Goal: Task Accomplishment & Management: Use online tool/utility

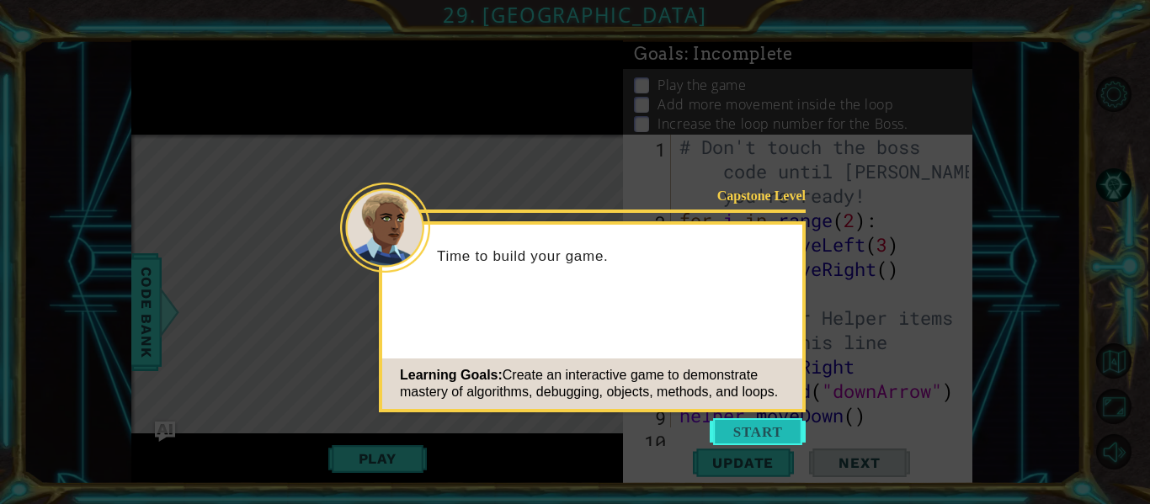
click at [773, 425] on button "Start" at bounding box center [758, 431] width 96 height 27
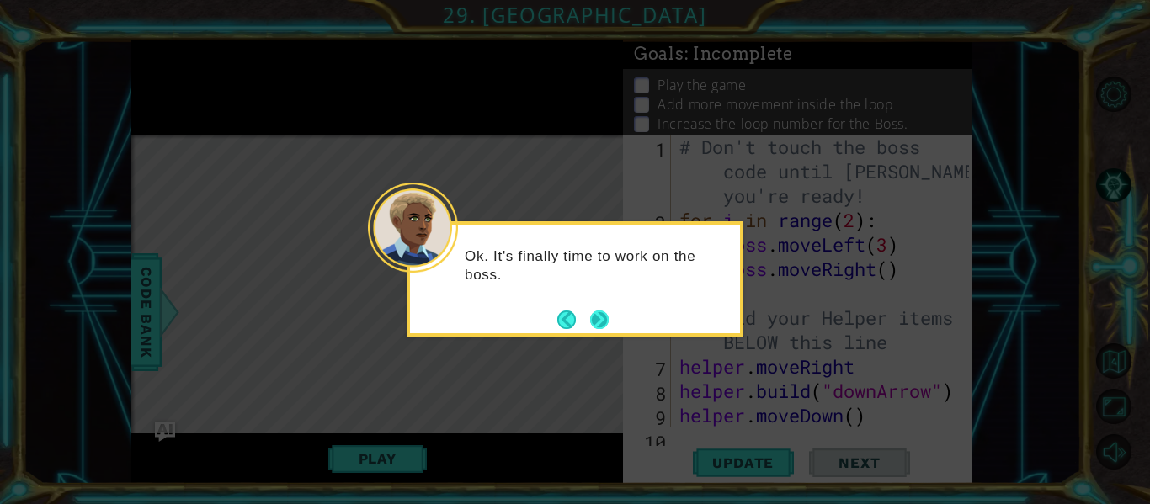
click at [609, 314] on button "Next" at bounding box center [599, 320] width 19 height 19
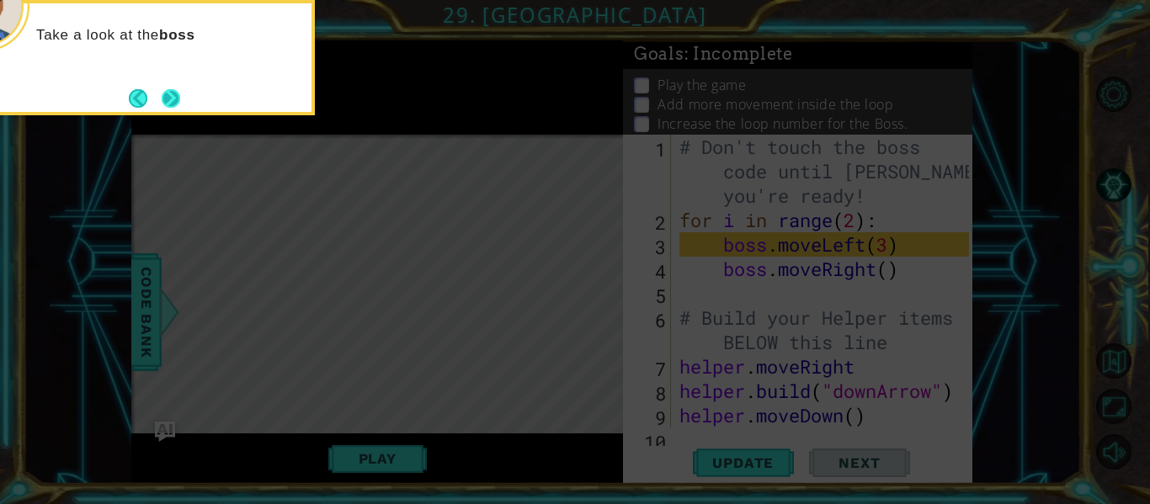
click at [179, 95] on button "Next" at bounding box center [171, 98] width 19 height 19
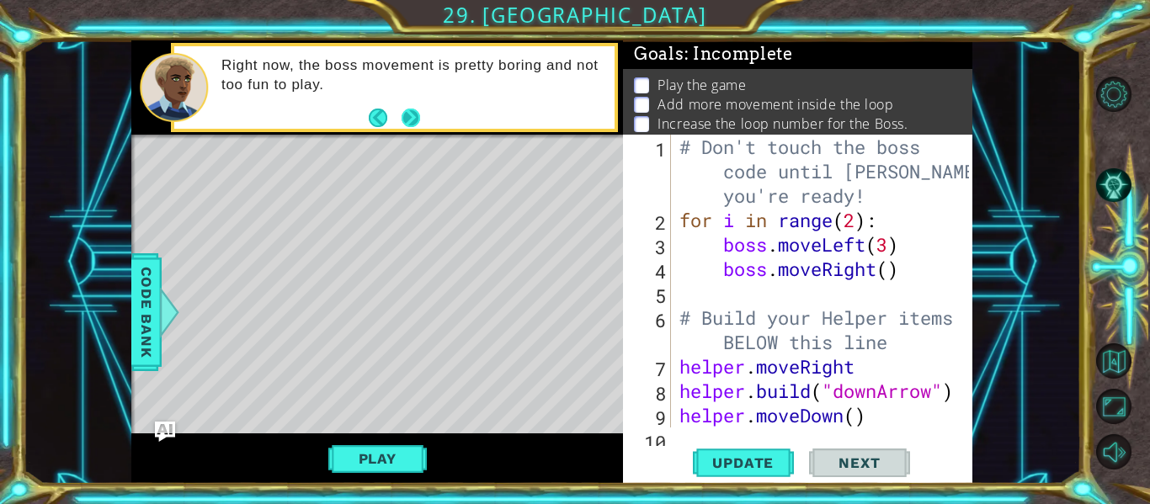
click at [409, 112] on button "Next" at bounding box center [411, 118] width 19 height 19
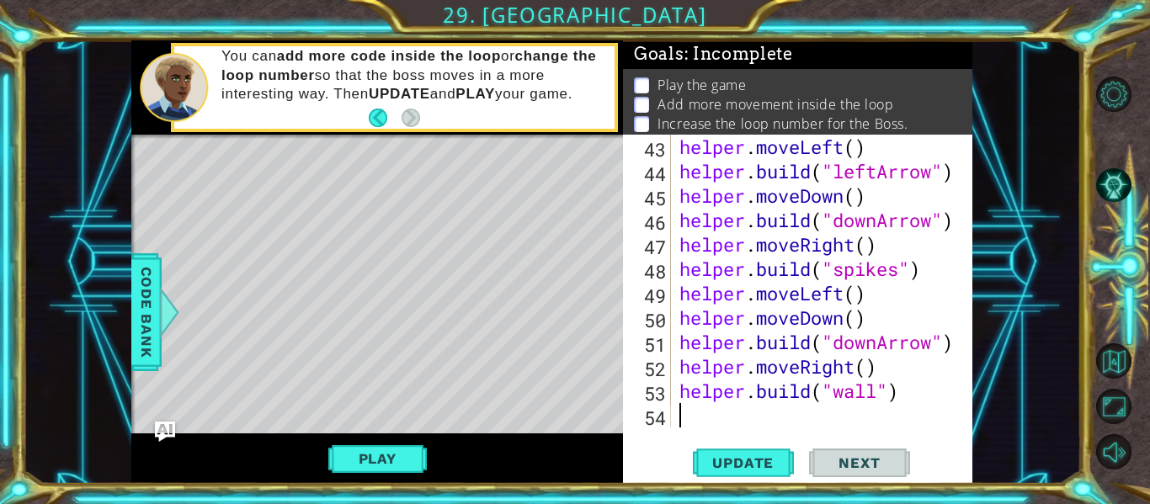
scroll to position [1099, 0]
click at [739, 468] on span "Update" at bounding box center [742, 463] width 95 height 17
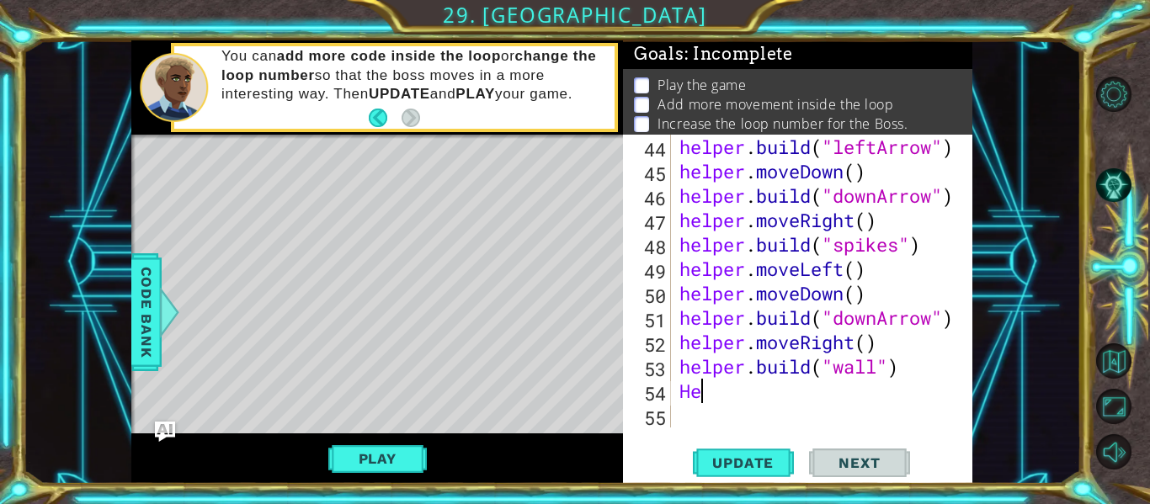
scroll to position [0, 0]
type textarea "H"
type textarea "helper.moveLeft(2)"
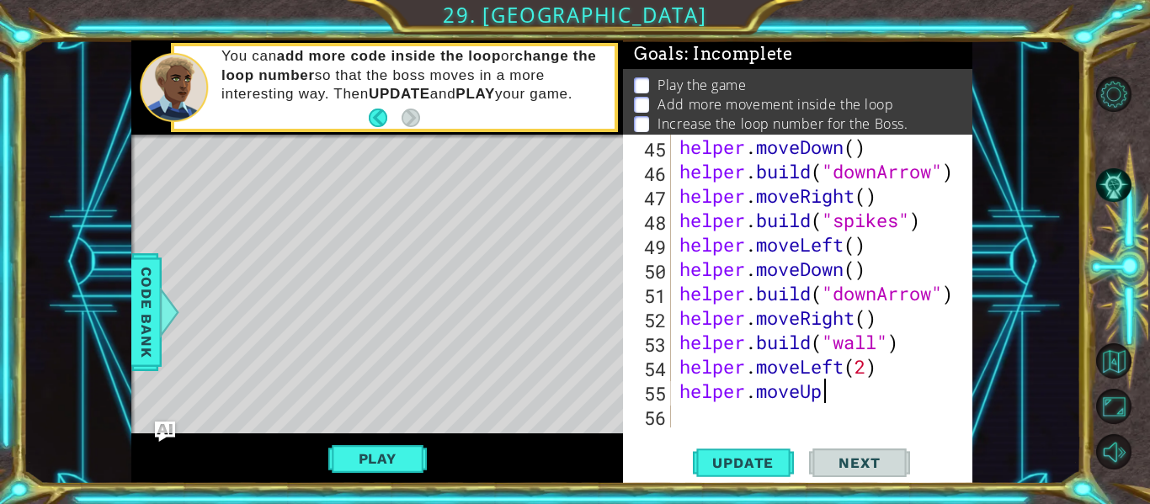
scroll to position [0, 6]
type textarea "helper.moveUp(40"
click at [710, 411] on div "helper . moveDown ( ) helper . build ( "downArrow" ) helper . moveRight ( ) hel…" at bounding box center [826, 306] width 301 height 342
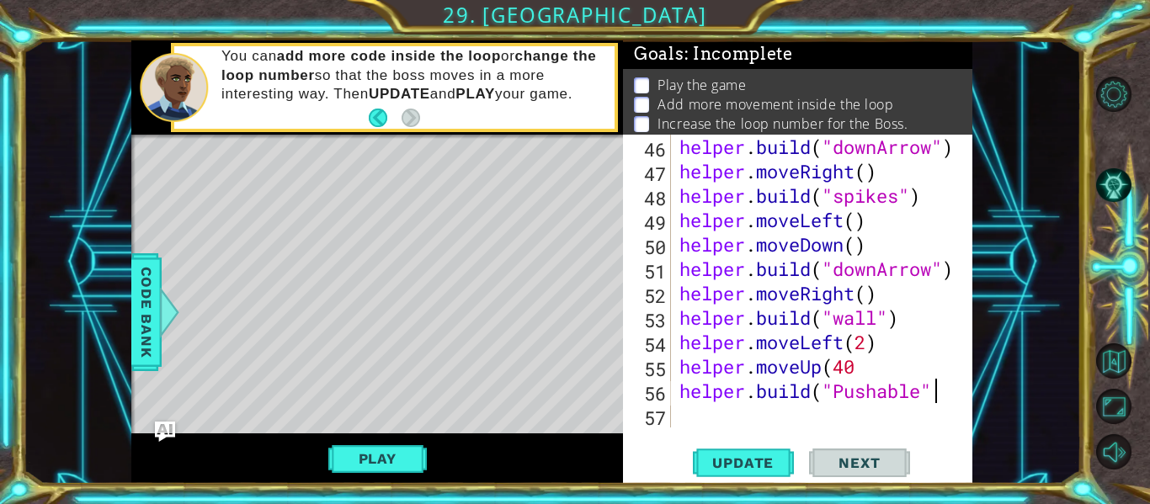
scroll to position [0, 11]
click at [774, 469] on span "Update" at bounding box center [742, 463] width 95 height 17
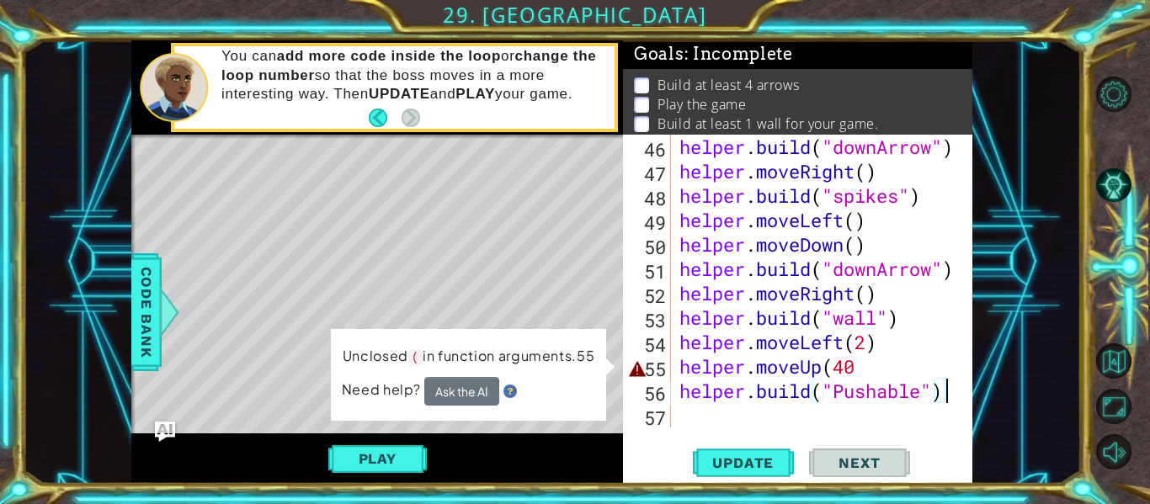
click at [874, 354] on div "helper . build ( "downArrow" ) helper . moveRight ( ) helper . build ( "spikes"…" at bounding box center [826, 306] width 301 height 342
click at [878, 370] on div "helper . build ( "downArrow" ) helper . moveRight ( ) helper . build ( "spikes"…" at bounding box center [826, 306] width 301 height 342
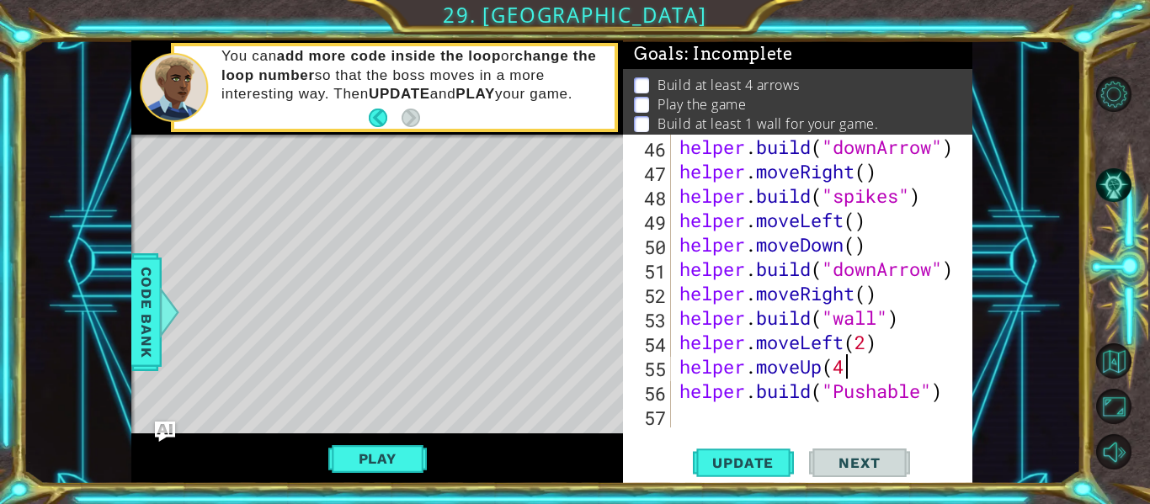
scroll to position [0, 8]
click at [763, 455] on span "Update" at bounding box center [742, 463] width 95 height 17
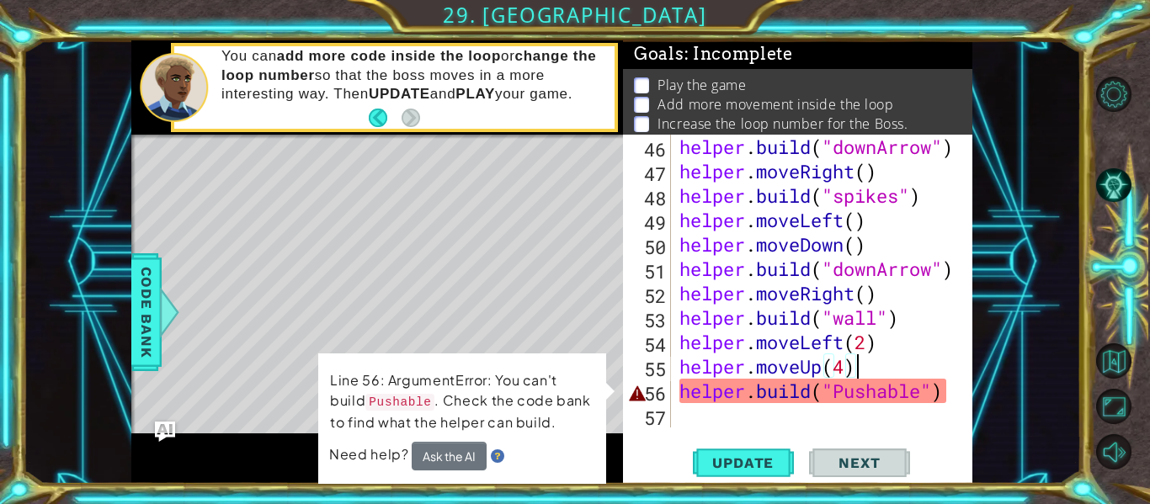
click at [844, 399] on div "helper . build ( "downArrow" ) helper . moveRight ( ) helper . build ( "spikes"…" at bounding box center [826, 306] width 301 height 342
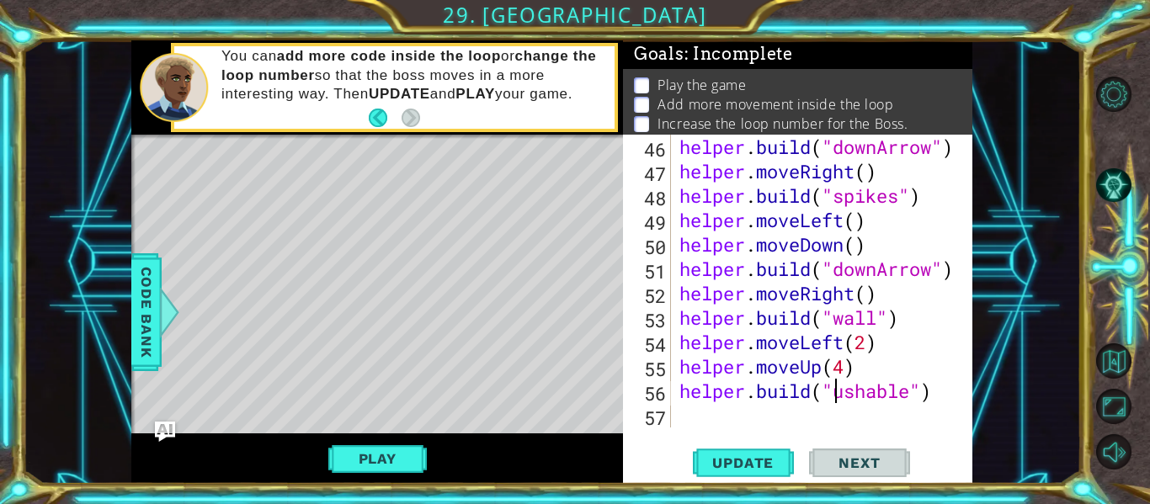
scroll to position [0, 8]
click at [756, 463] on span "Update" at bounding box center [742, 463] width 95 height 17
click at [365, 464] on button "Play" at bounding box center [377, 459] width 99 height 32
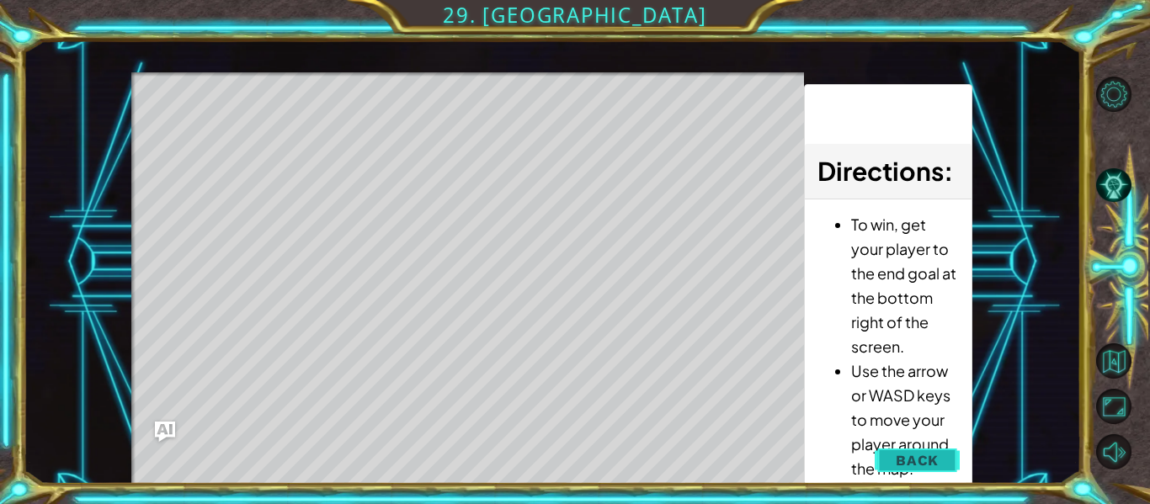
click at [897, 464] on span "Back" at bounding box center [917, 460] width 43 height 17
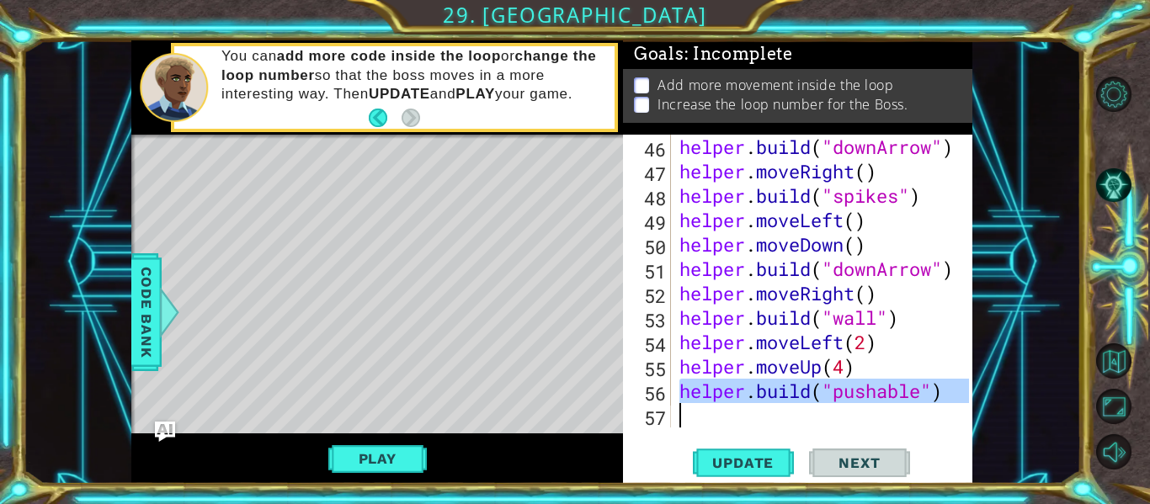
drag, startPoint x: 683, startPoint y: 394, endPoint x: 939, endPoint y: 400, distance: 256.0
click at [939, 400] on div "helper . build ( "downArrow" ) helper . moveRight ( ) helper . build ( "spikes"…" at bounding box center [826, 306] width 301 height 342
type textarea ")"
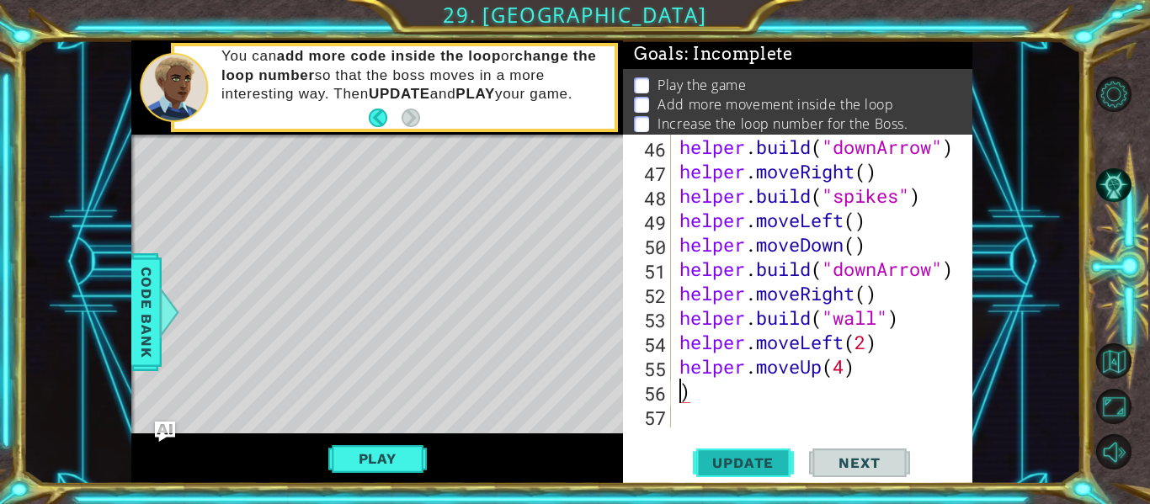
click at [722, 471] on span "Update" at bounding box center [742, 463] width 95 height 17
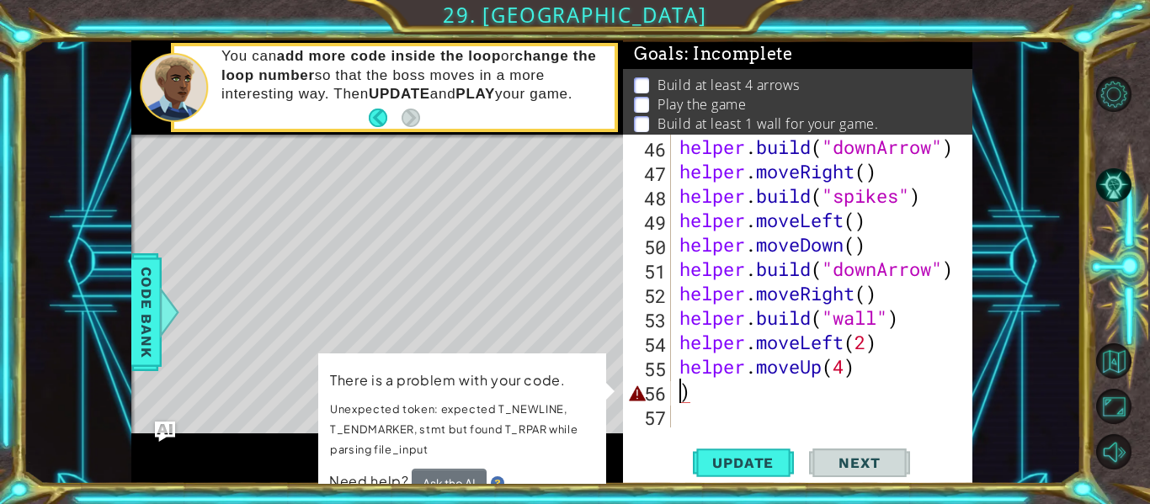
click at [727, 383] on div "helper . build ( "downArrow" ) helper . moveRight ( ) helper . build ( "spikes"…" at bounding box center [826, 306] width 301 height 342
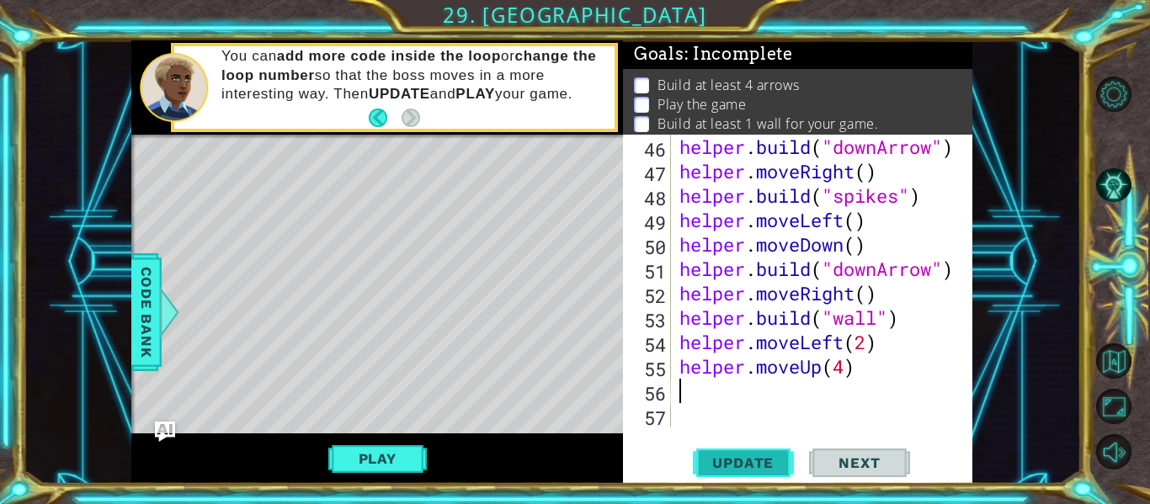
click at [743, 449] on button "Update" at bounding box center [743, 463] width 101 height 35
type textarea "h"
click at [844, 375] on div "helper . build ( "downArrow" ) helper . moveRight ( ) helper . build ( "spikes"…" at bounding box center [826, 306] width 301 height 342
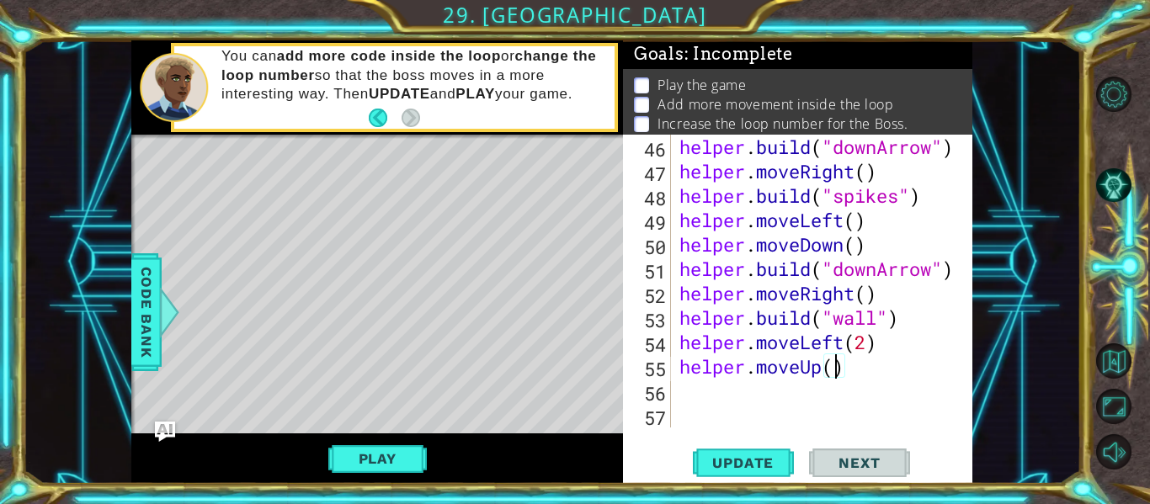
scroll to position [0, 8]
type textarea "helper.moveUp(3)"
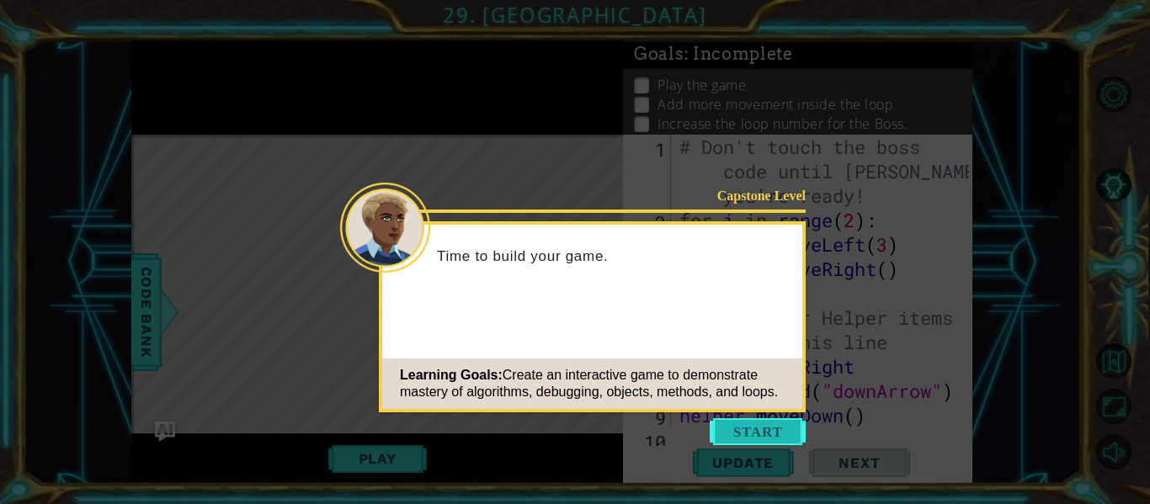
click at [744, 422] on button "Start" at bounding box center [758, 431] width 96 height 27
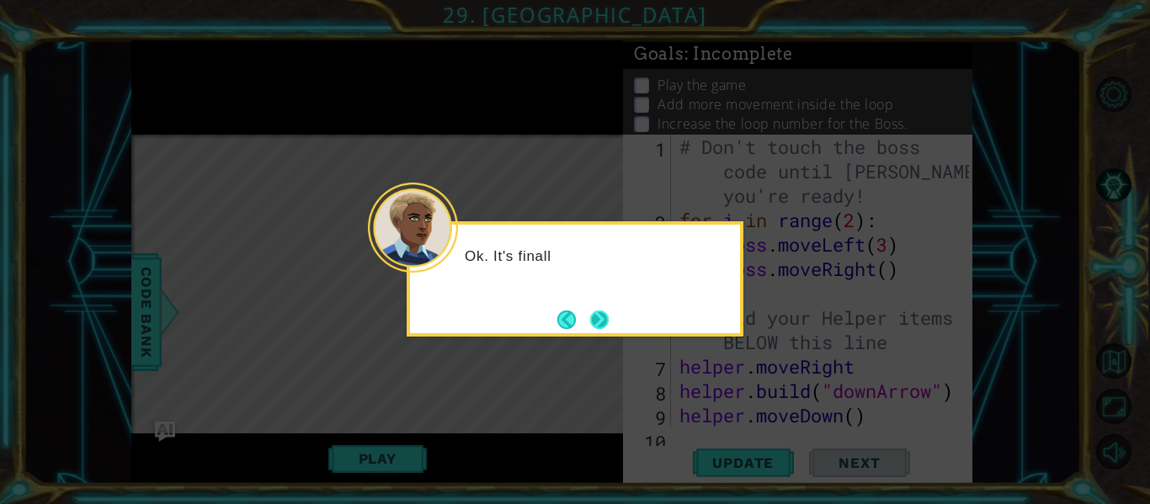
click at [594, 322] on button "Next" at bounding box center [599, 320] width 19 height 19
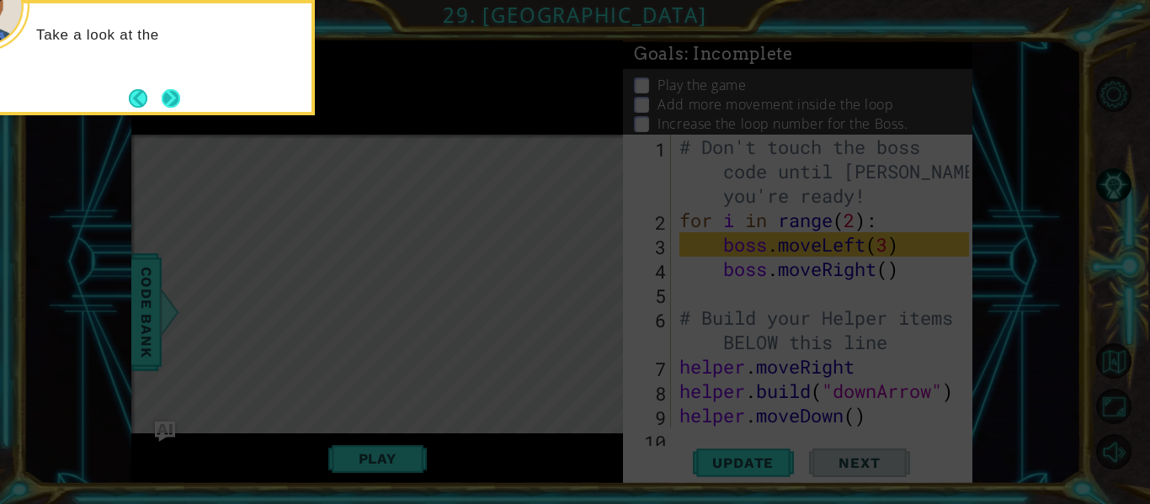
click at [162, 89] on button "Next" at bounding box center [171, 98] width 19 height 19
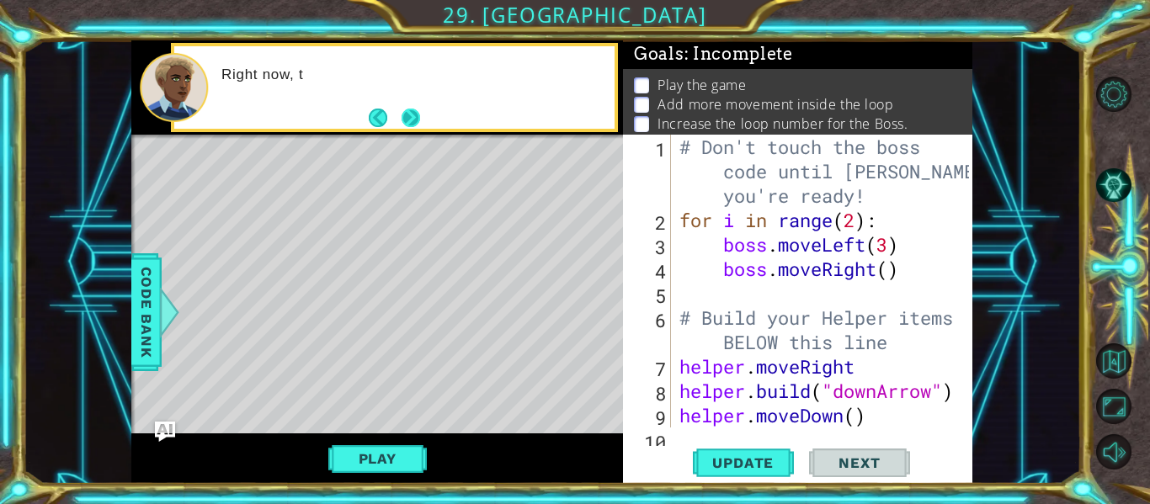
click at [417, 126] on button "Next" at bounding box center [411, 118] width 19 height 19
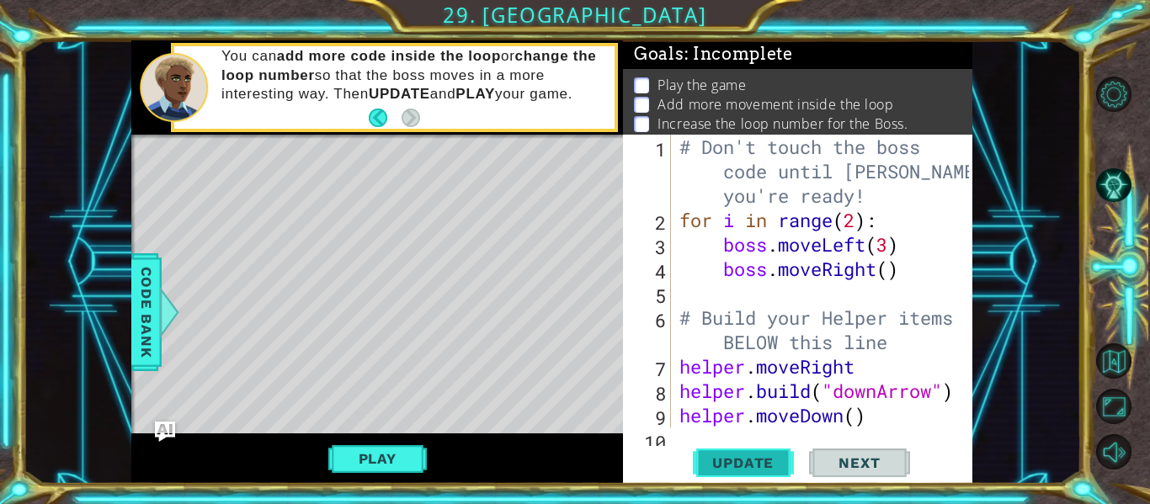
click at [748, 463] on span "Update" at bounding box center [742, 463] width 95 height 17
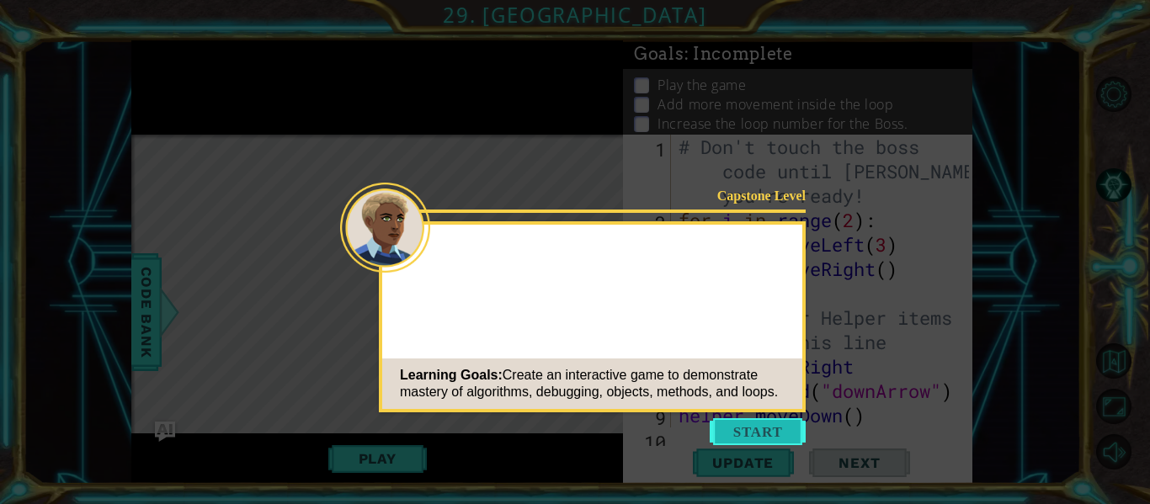
click at [769, 433] on button "Start" at bounding box center [758, 431] width 96 height 27
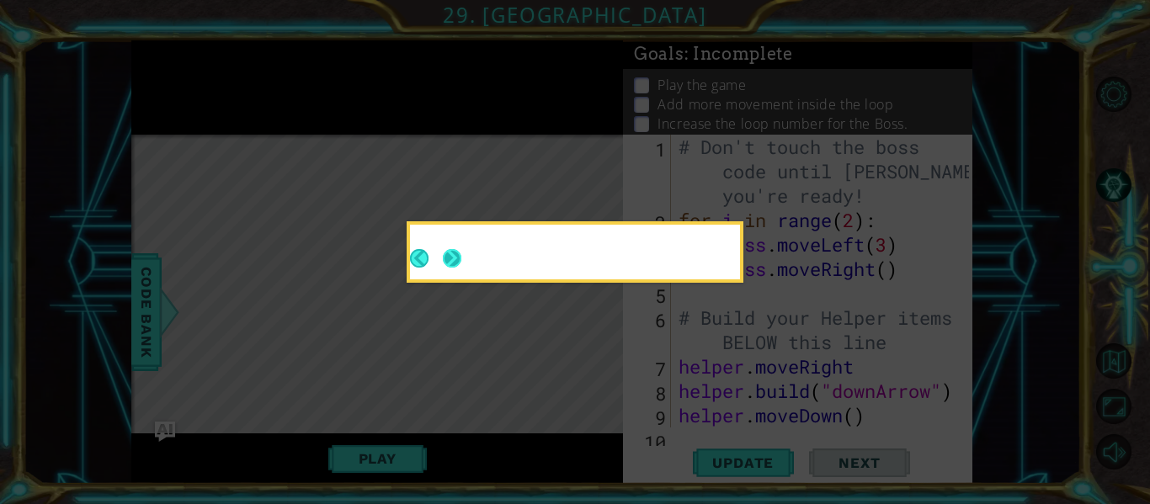
click at [446, 258] on button "Next" at bounding box center [452, 258] width 19 height 19
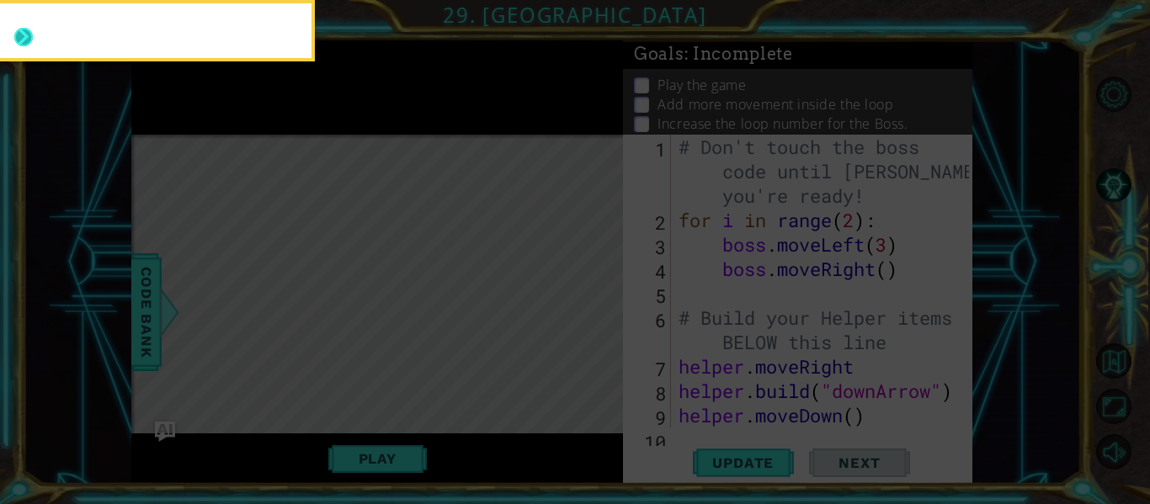
click at [19, 32] on button "Next" at bounding box center [23, 37] width 19 height 19
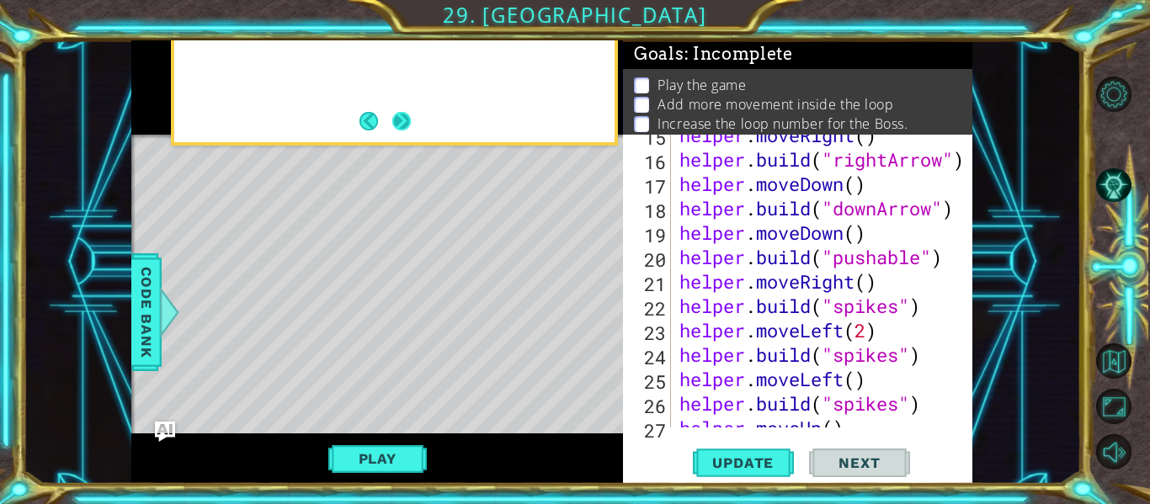
click at [407, 120] on button "Next" at bounding box center [401, 121] width 19 height 19
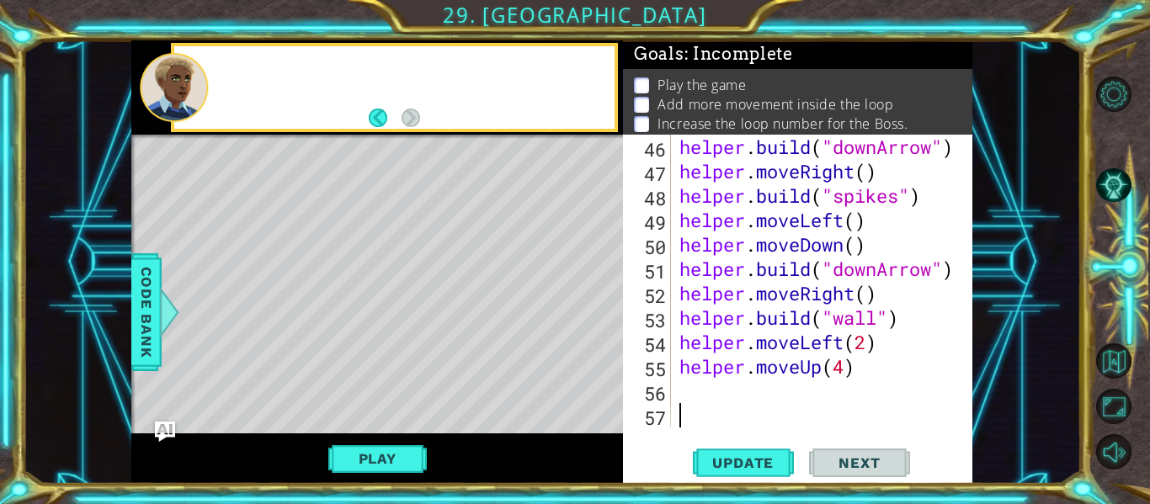
scroll to position [1172, 0]
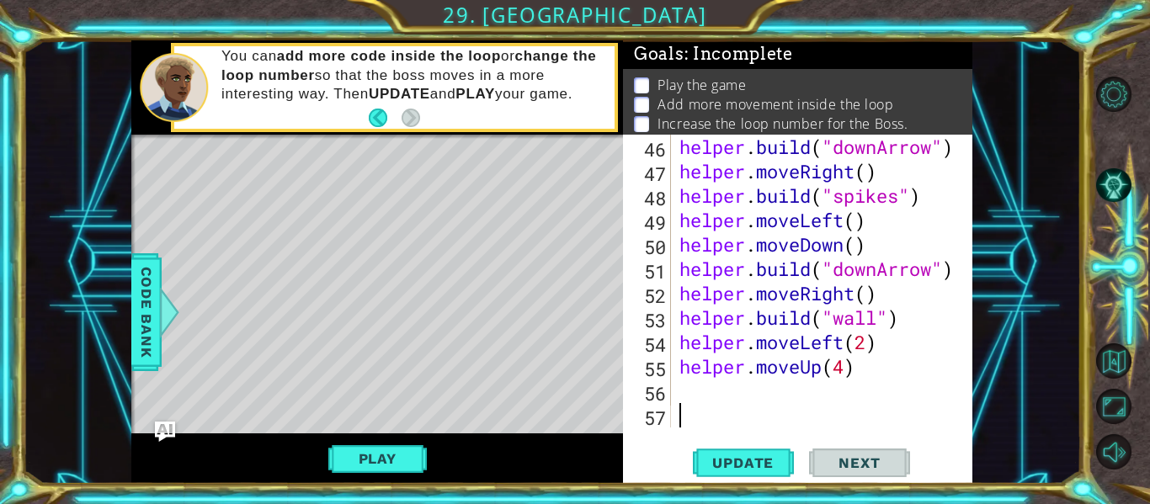
click at [712, 389] on div "helper . build ( "downArrow" ) helper . moveRight ( ) helper . build ( "spikes"…" at bounding box center [826, 306] width 301 height 342
click at [753, 474] on button "Update" at bounding box center [743, 463] width 101 height 35
type textarea "H"
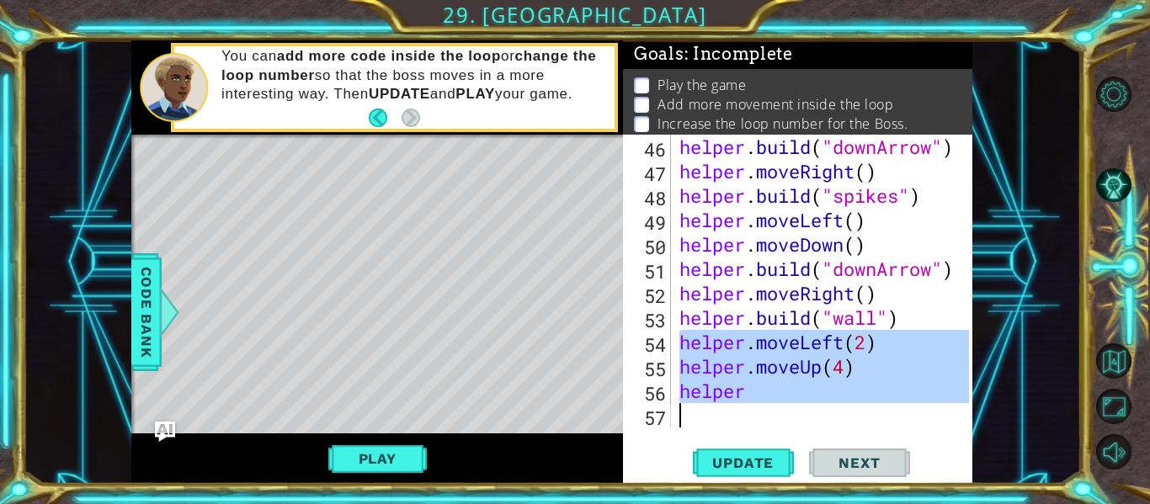
drag, startPoint x: 682, startPoint y: 342, endPoint x: 772, endPoint y: 413, distance: 115.0
click at [772, 413] on div "helper . build ( "downArrow" ) helper . moveRight ( ) helper . build ( "spikes"…" at bounding box center [826, 306] width 301 height 342
type textarea "helper"
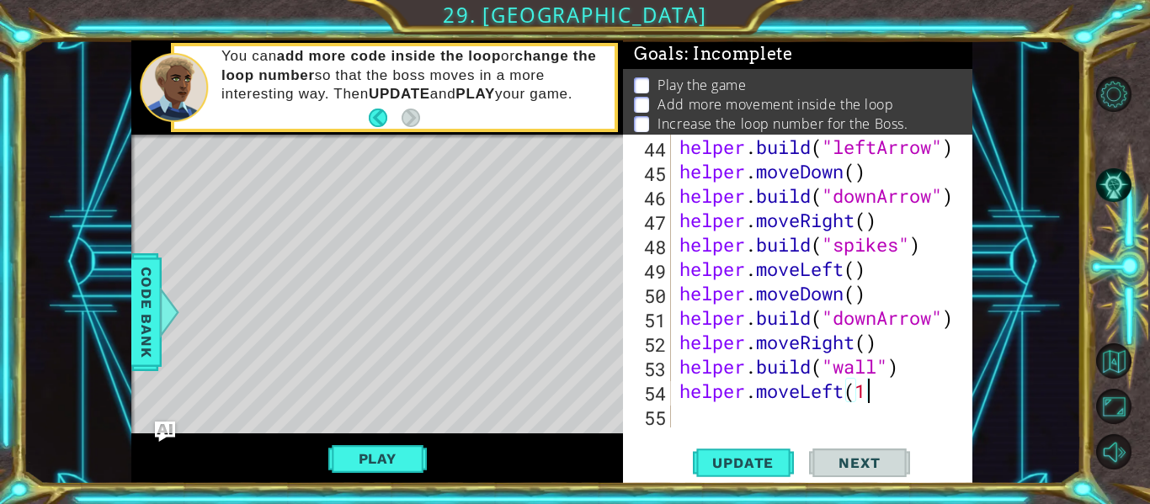
scroll to position [0, 8]
type textarea "helper.moveLeft(2)"
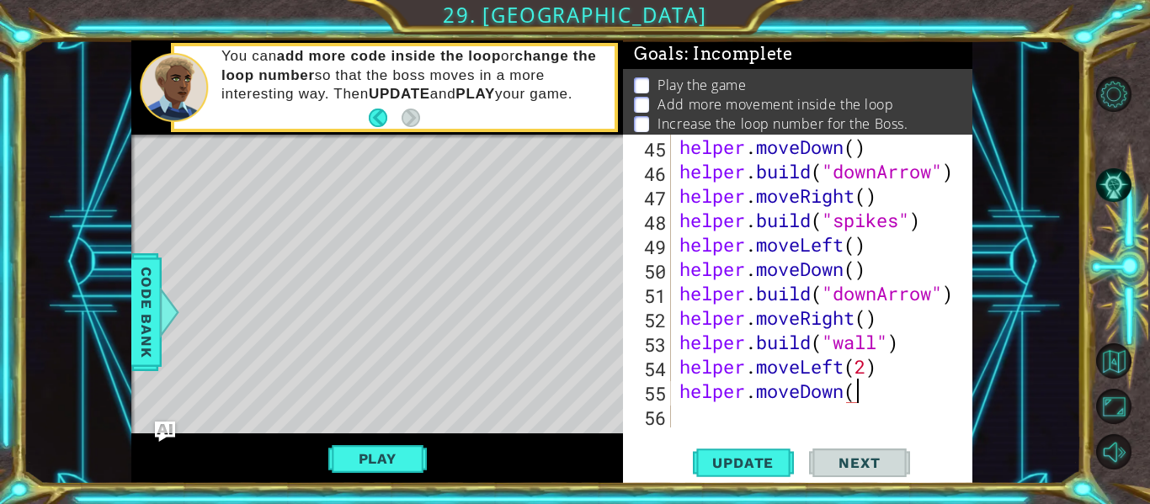
type textarea "helper.moveDown()"
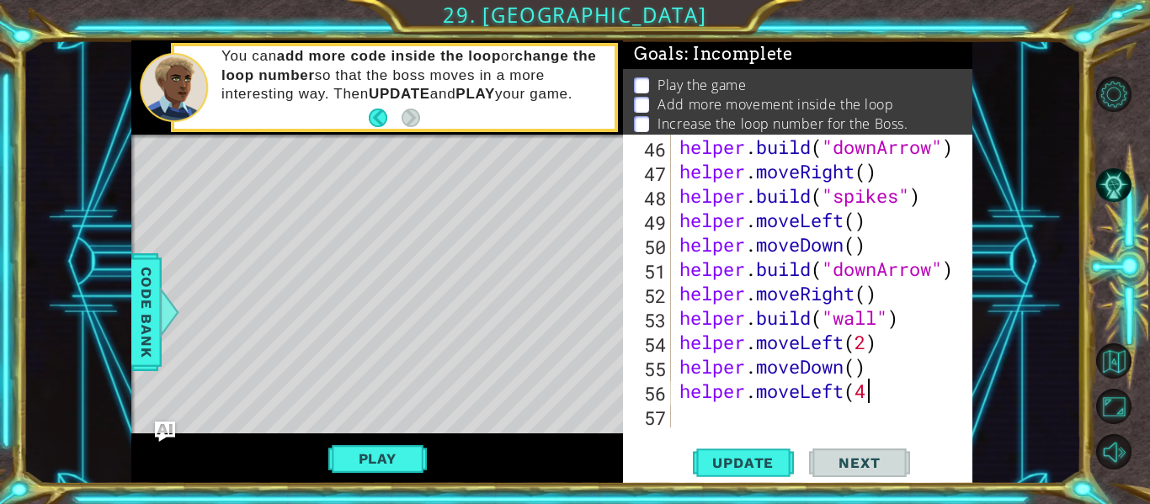
type textarea "helper.moveLeft(4)"
click at [718, 417] on div "helper . build ( "downArrow" ) helper . moveRight ( ) helper . build ( "spikes"…" at bounding box center [826, 306] width 301 height 342
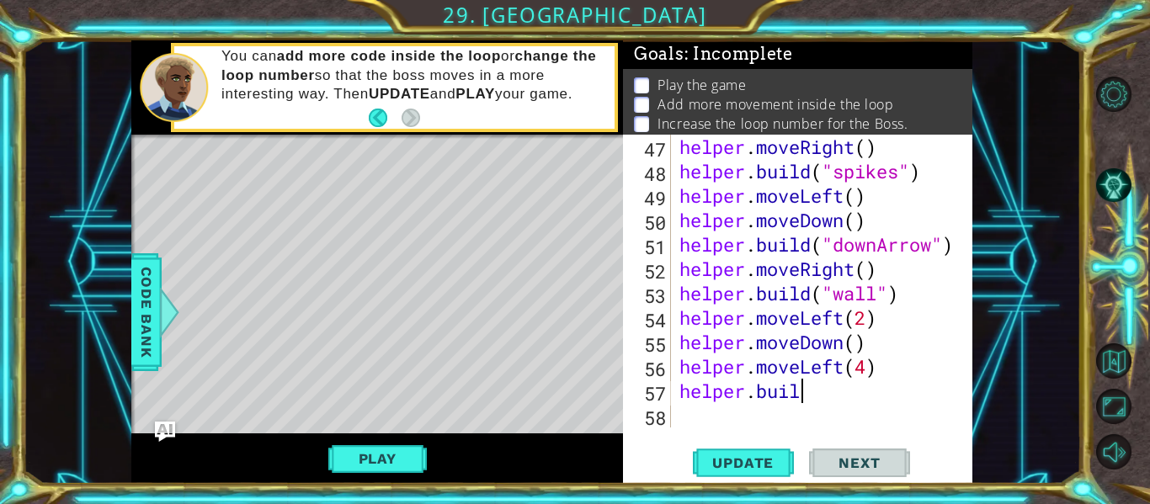
scroll to position [0, 5]
click at [168, 339] on div "Level Map" at bounding box center [520, 383] width 778 height 496
click at [150, 335] on span "Code Bank" at bounding box center [146, 312] width 27 height 103
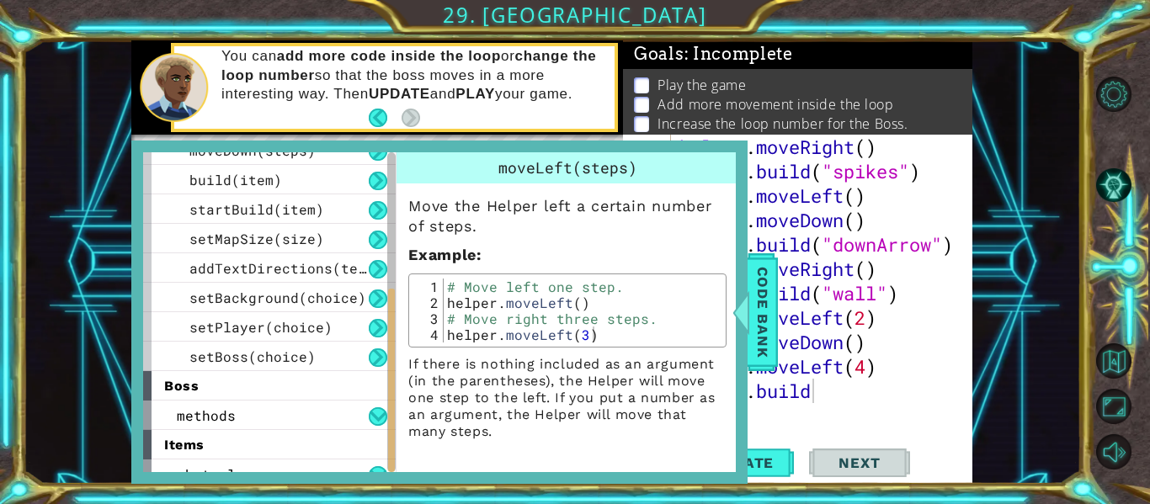
scroll to position [269, 0]
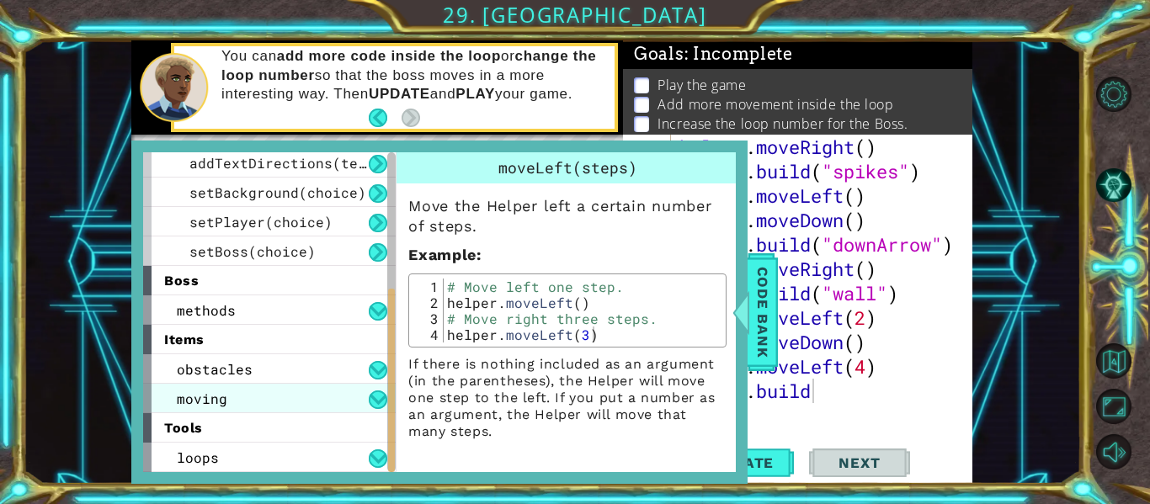
click at [233, 400] on div "moving" at bounding box center [269, 398] width 253 height 29
click at [312, 403] on div "moving" at bounding box center [269, 398] width 253 height 29
click at [301, 398] on div "moving" at bounding box center [269, 398] width 253 height 29
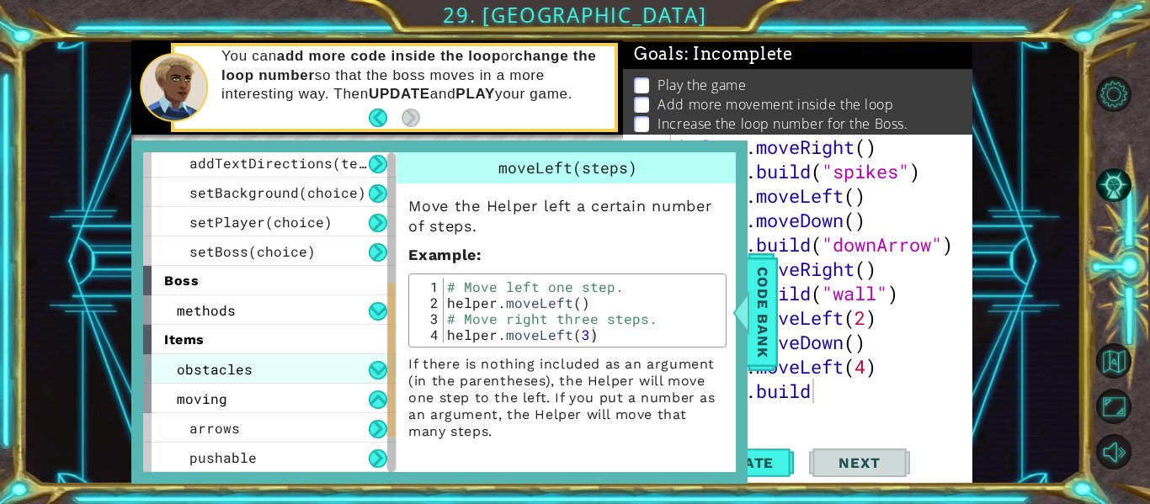
scroll to position [358, 0]
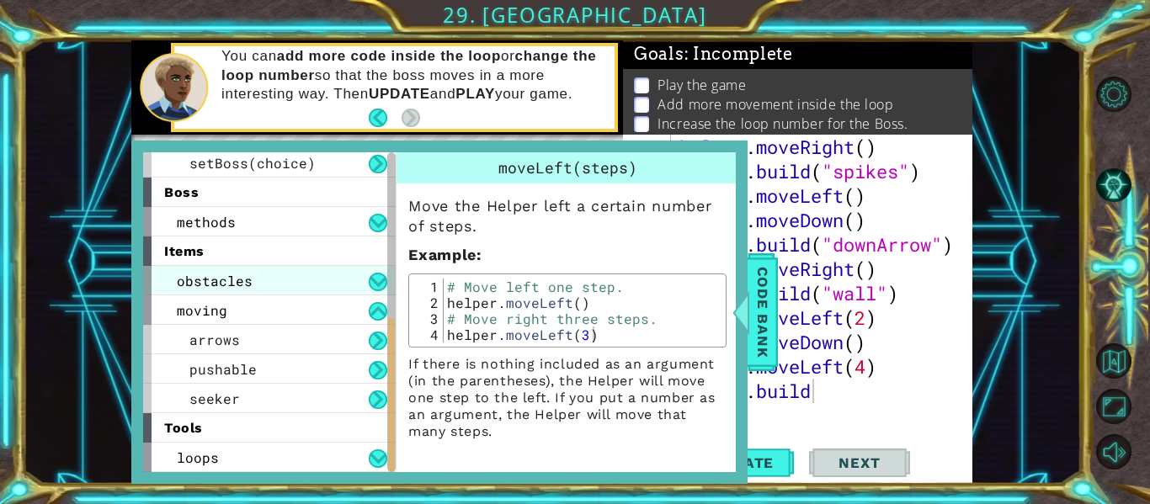
click at [228, 292] on div "obstacles" at bounding box center [269, 280] width 253 height 29
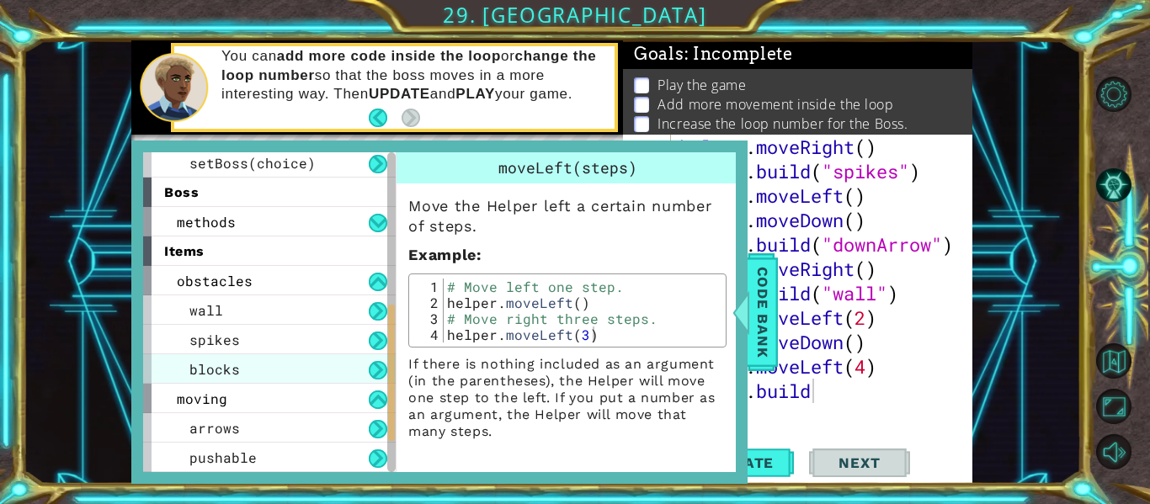
click at [229, 377] on span "blocks" at bounding box center [214, 369] width 51 height 18
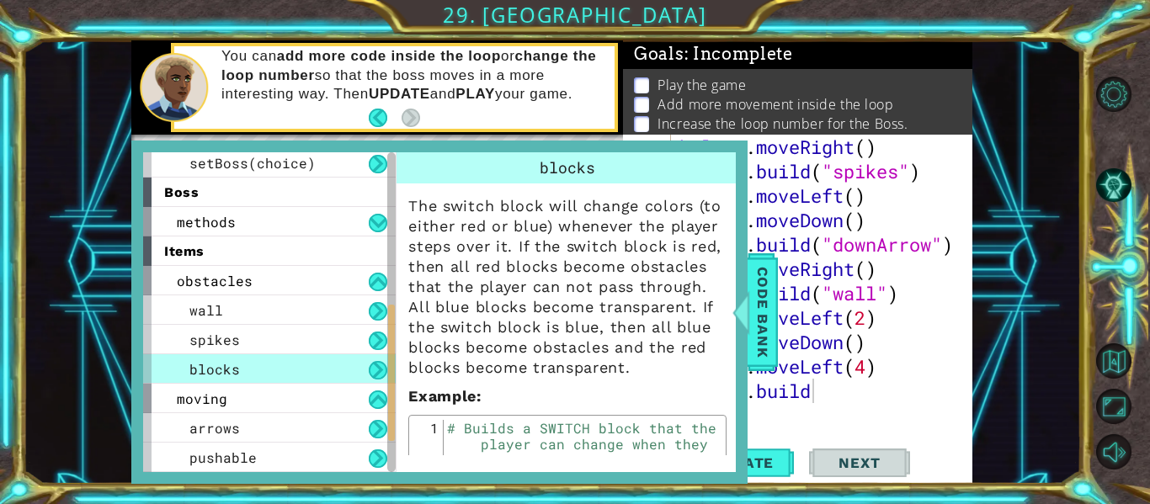
click at [358, 365] on div "blocks" at bounding box center [269, 368] width 253 height 29
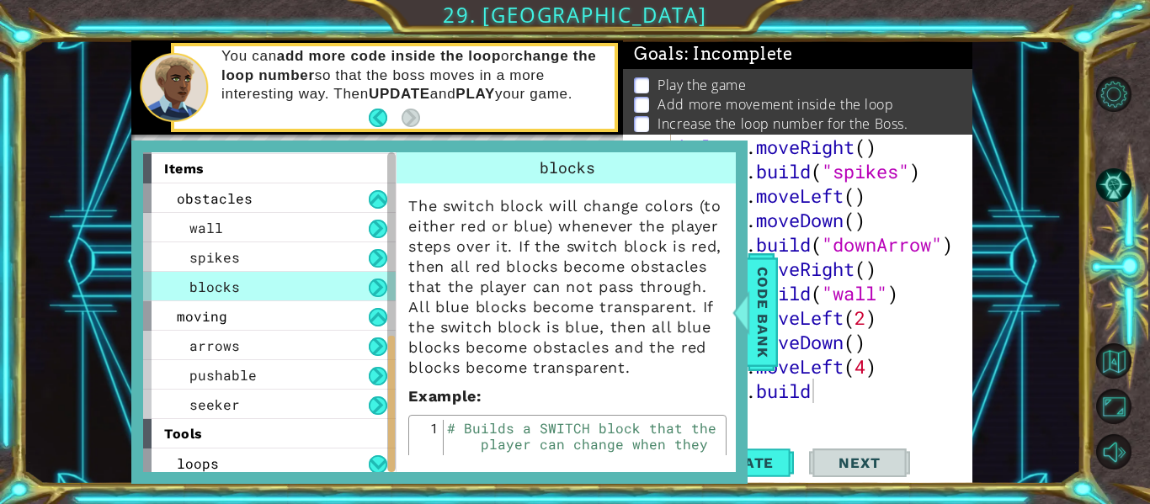
scroll to position [446, 0]
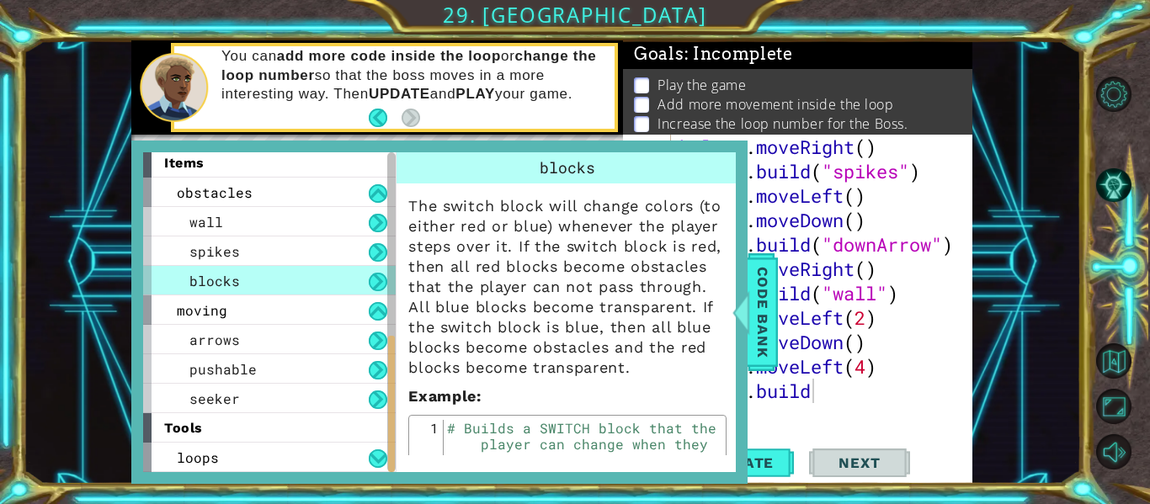
click at [382, 277] on button at bounding box center [378, 282] width 19 height 19
click at [249, 339] on div "arrows" at bounding box center [269, 339] width 253 height 29
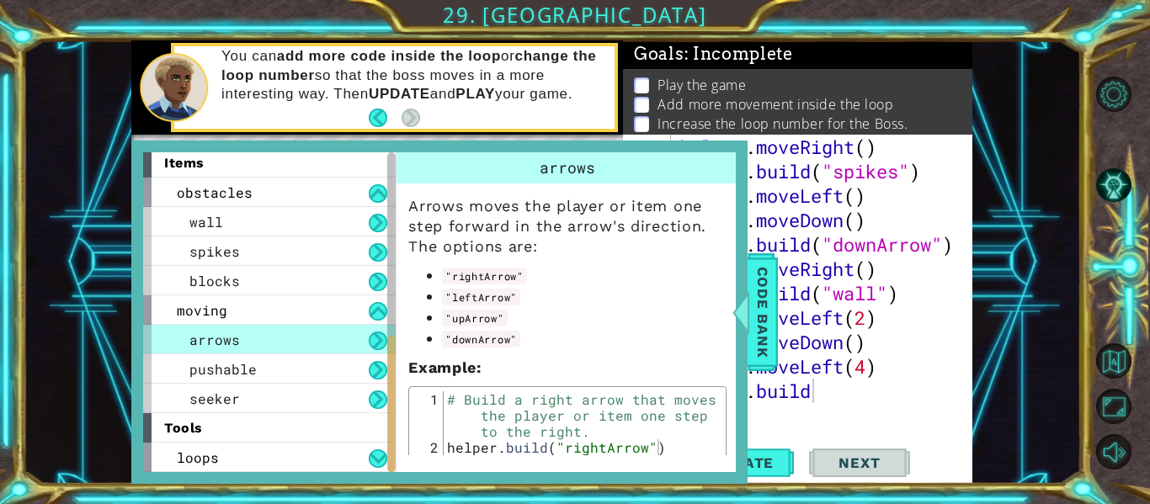
scroll to position [13, 0]
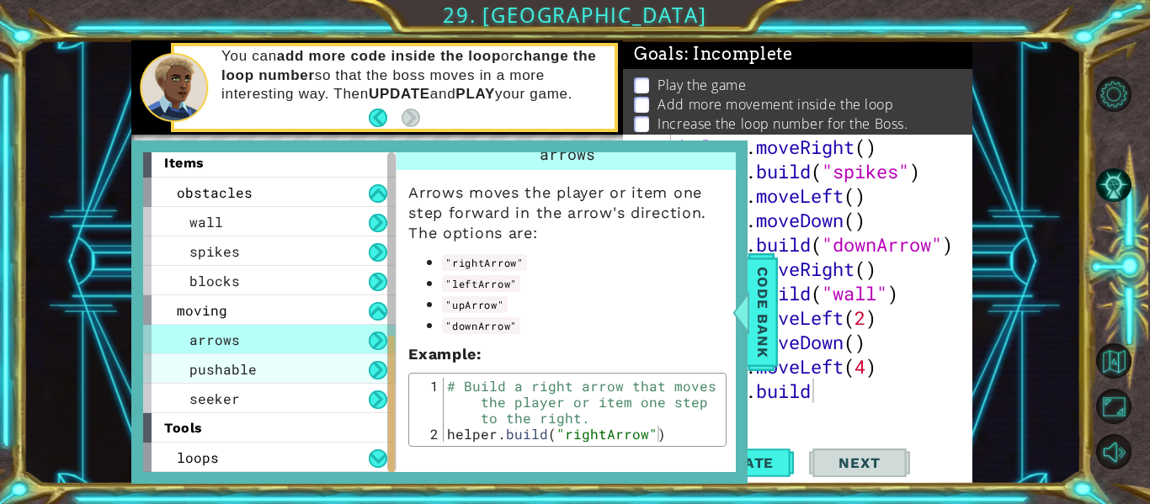
click at [208, 368] on span "pushable" at bounding box center [222, 369] width 67 height 18
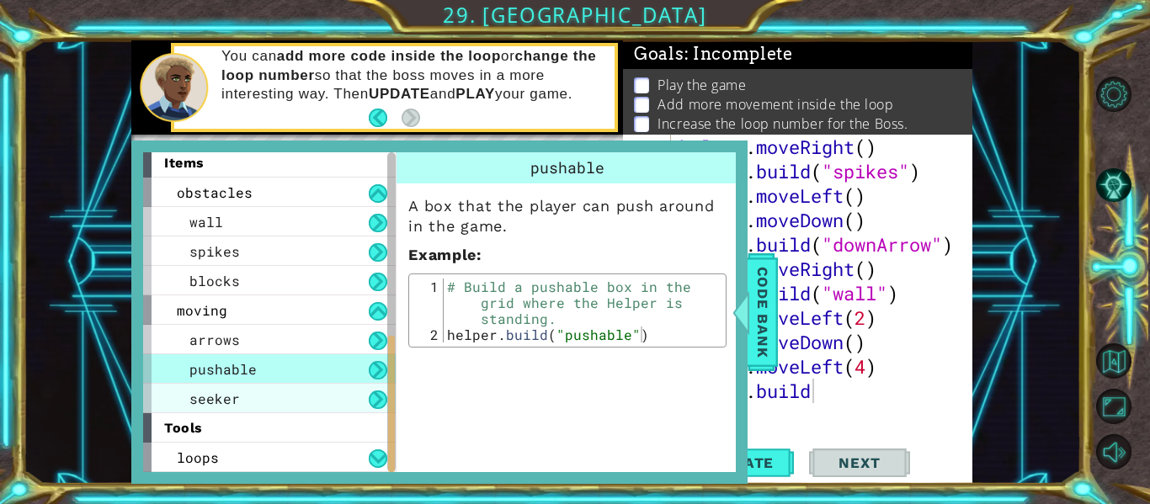
scroll to position [0, 0]
click at [220, 381] on div "pushable" at bounding box center [269, 368] width 253 height 29
click at [223, 391] on span "seeker" at bounding box center [214, 399] width 51 height 18
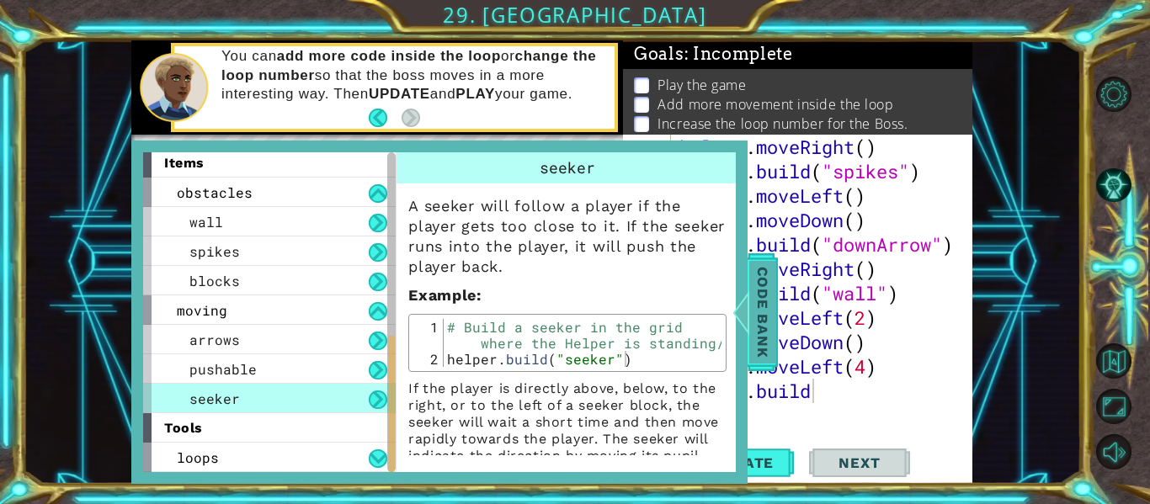
click at [763, 314] on span "Code Bank" at bounding box center [762, 312] width 27 height 103
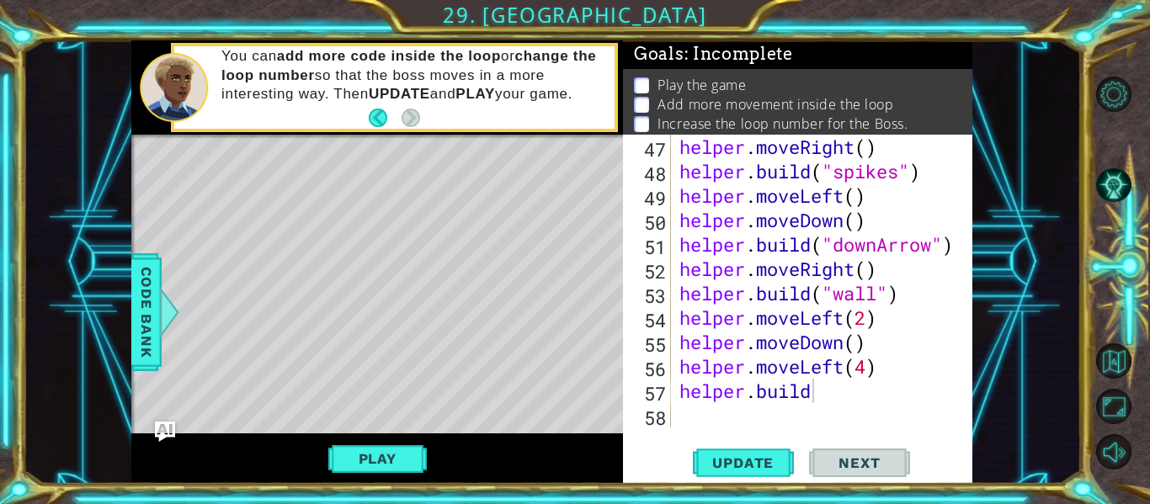
click at [812, 401] on div "helper . moveRight ( ) helper . build ( "spikes" ) helper . moveLeft ( ) helper…" at bounding box center [826, 306] width 301 height 342
type textarea "[DOMAIN_NAME]("switchBlock")"
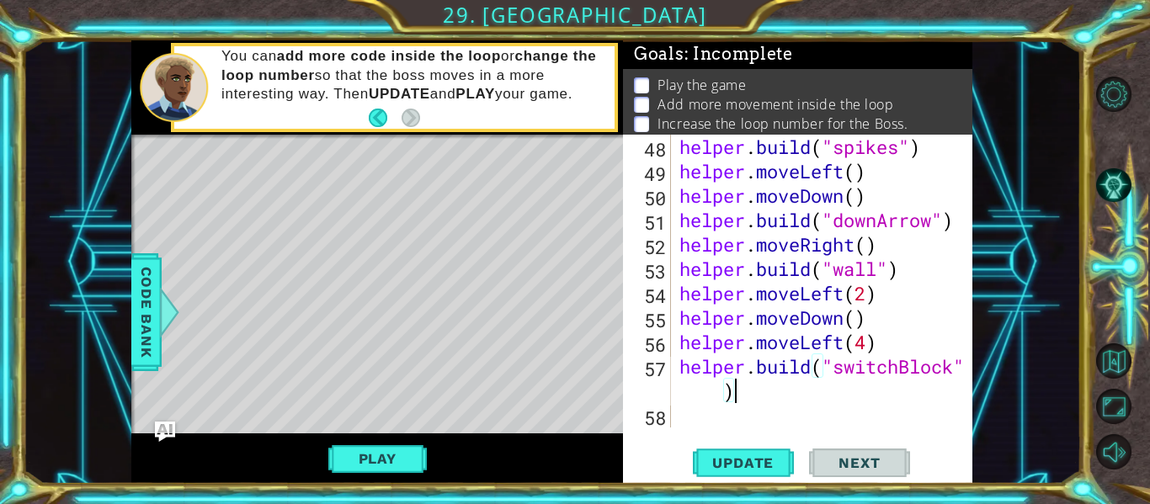
scroll to position [1221, 0]
type textarea "[DOMAIN_NAME]("switchBlock")"
click at [743, 465] on span "Update" at bounding box center [742, 463] width 95 height 17
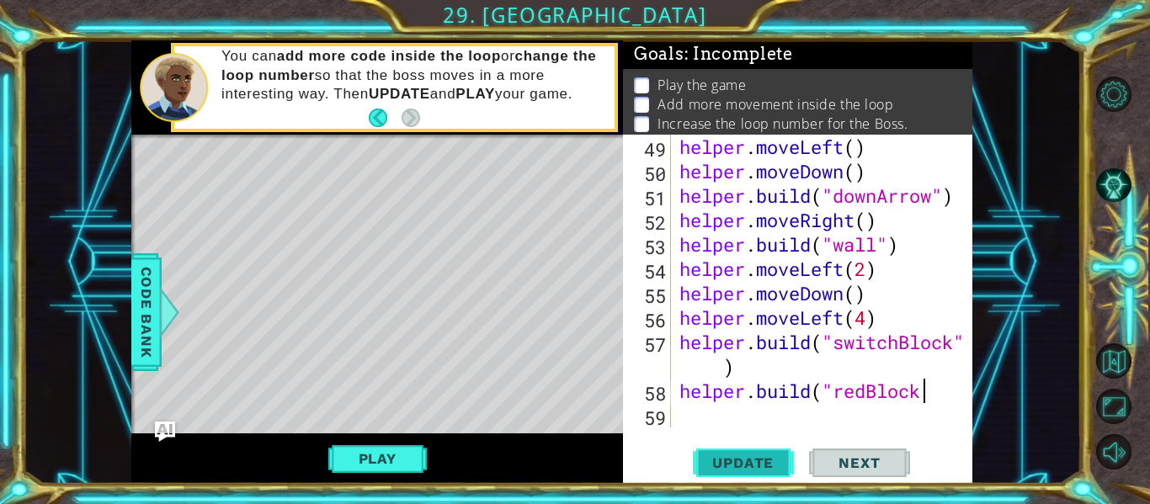
scroll to position [0, 11]
type textarea "[DOMAIN_NAME]("redBlock")"
click at [752, 459] on span "Update" at bounding box center [742, 463] width 95 height 17
click at [679, 391] on div "helper . moveLeft ( ) helper . moveDown ( ) helper . build ( "downArrow" ) help…" at bounding box center [826, 306] width 301 height 342
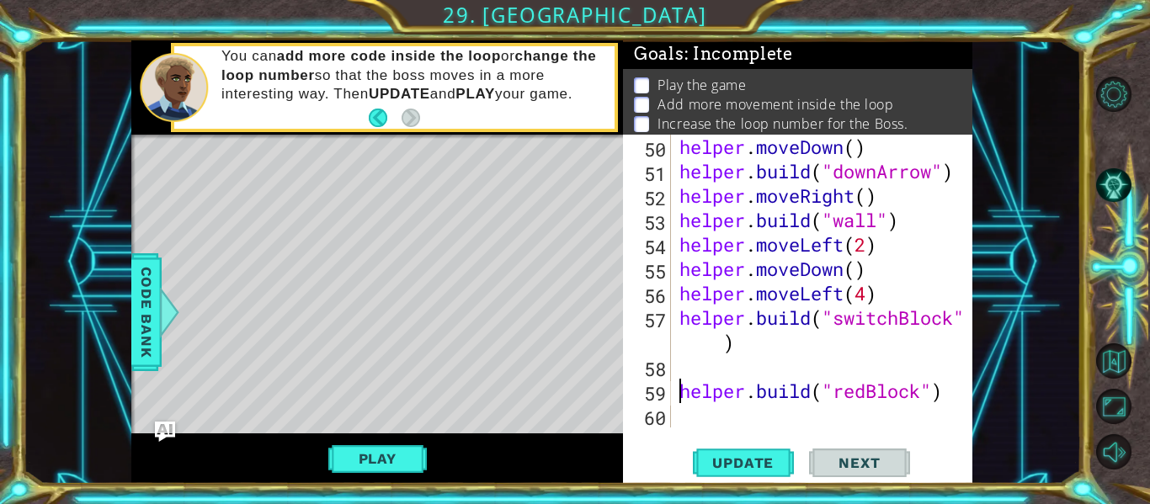
scroll to position [1270, 0]
click at [679, 375] on div "helper . moveDown ( ) helper . build ( "downArrow" ) helper . moveRight ( ) hel…" at bounding box center [826, 306] width 301 height 342
type textarea "H"
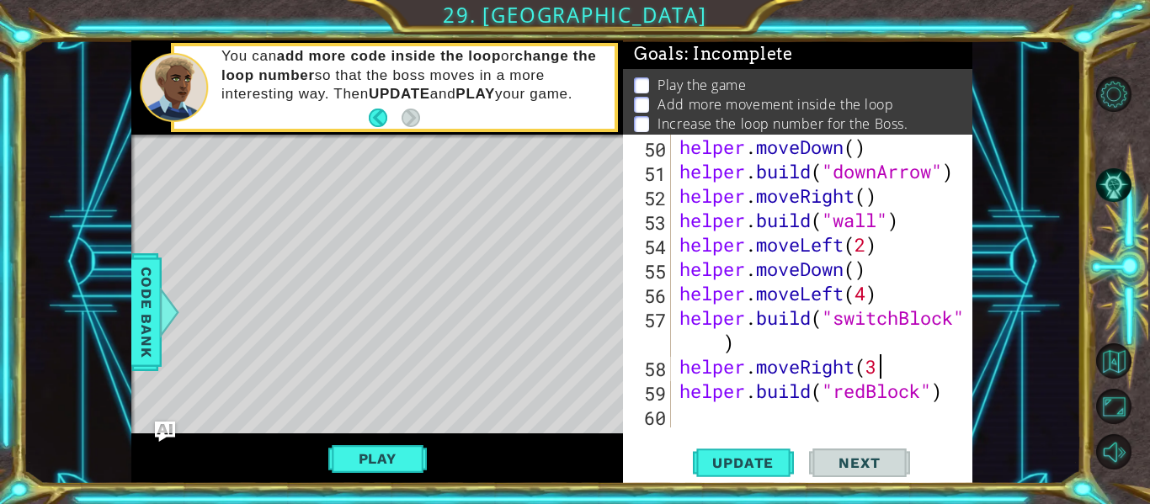
type textarea "helper.moveRight(3)"
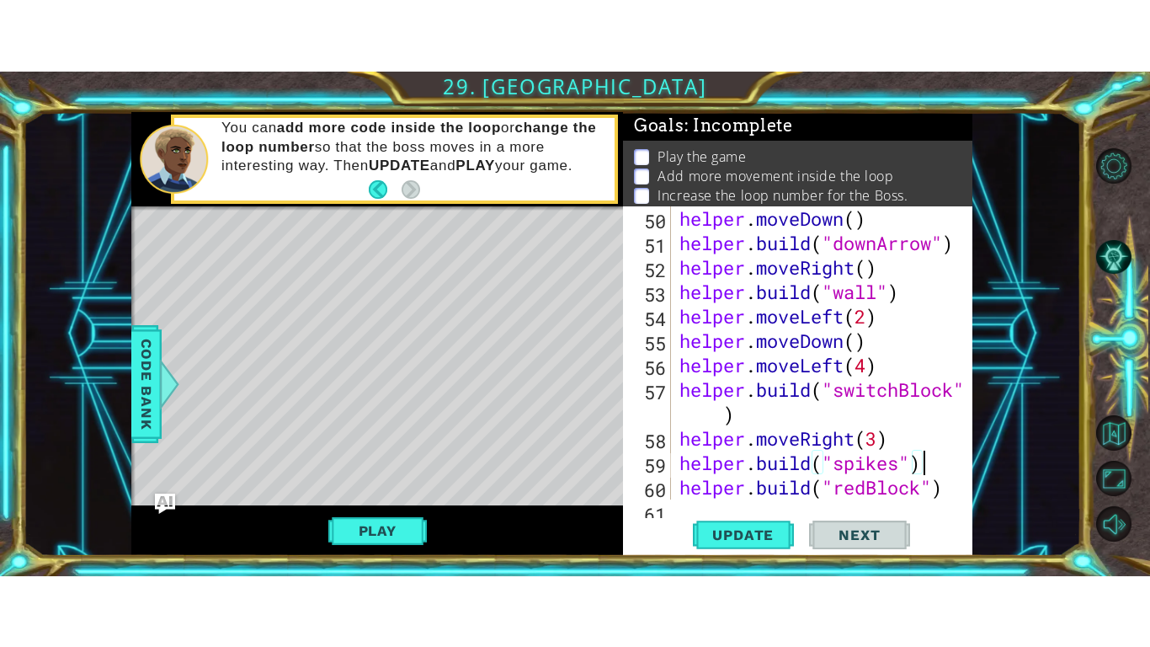
scroll to position [1294, 0]
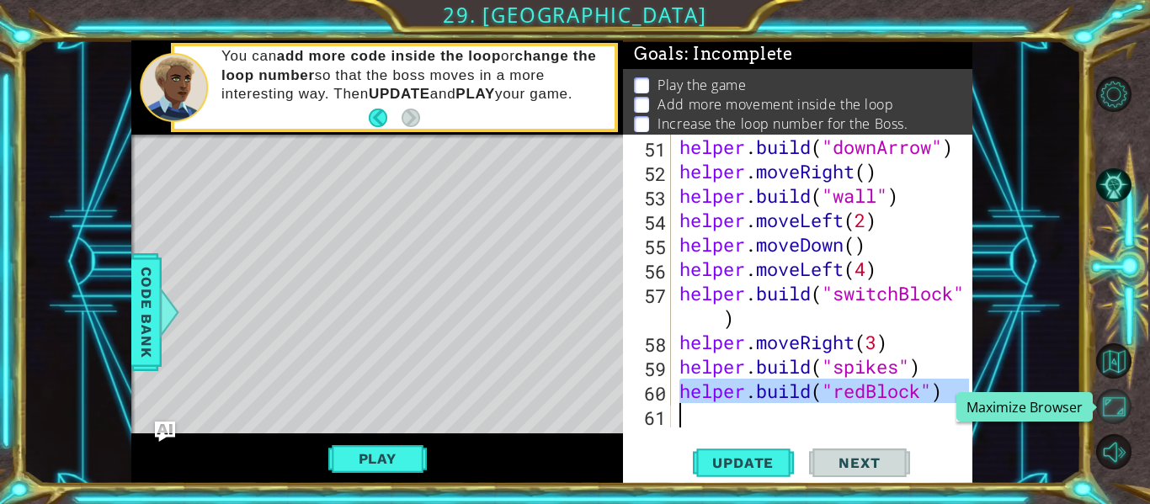
drag, startPoint x: 681, startPoint y: 388, endPoint x: 1108, endPoint y: 421, distance: 428.1
click at [1108, 421] on div "1 ההההההההההההההההההההההההההההההההההההההההההההההההההההההההההההההההההההההההההההה…" at bounding box center [575, 252] width 1150 height 504
type textarea "[DOMAIN_NAME]("redBlock")"
click at [1108, 421] on button "Maximize Browser" at bounding box center [1113, 406] width 35 height 35
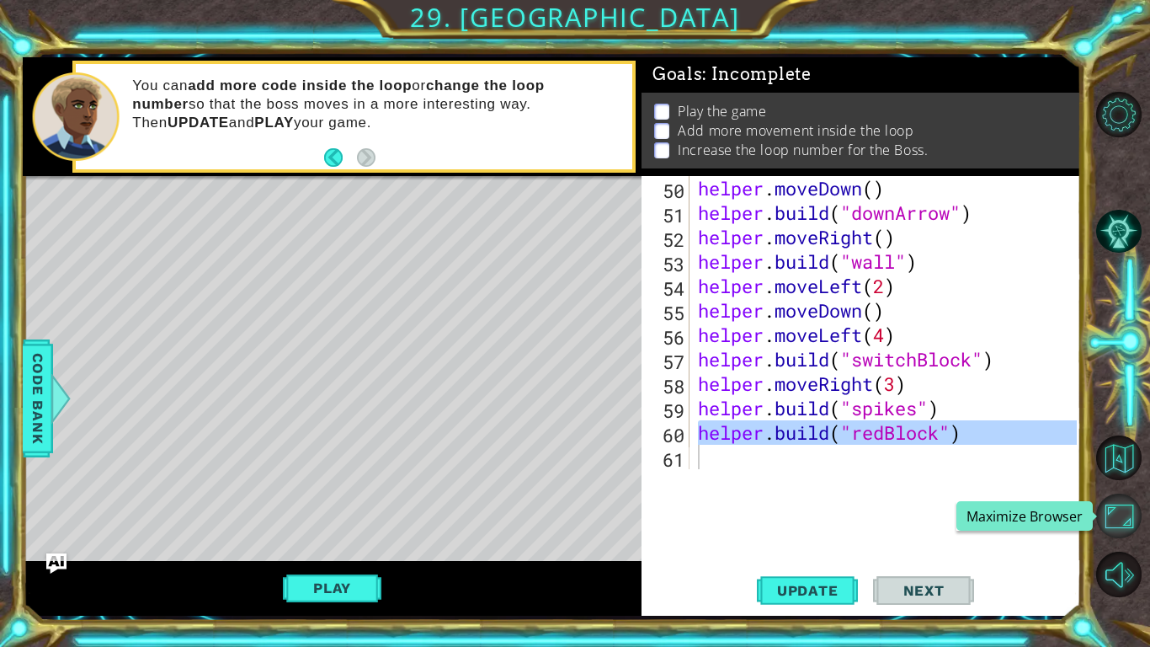
scroll to position [1148, 0]
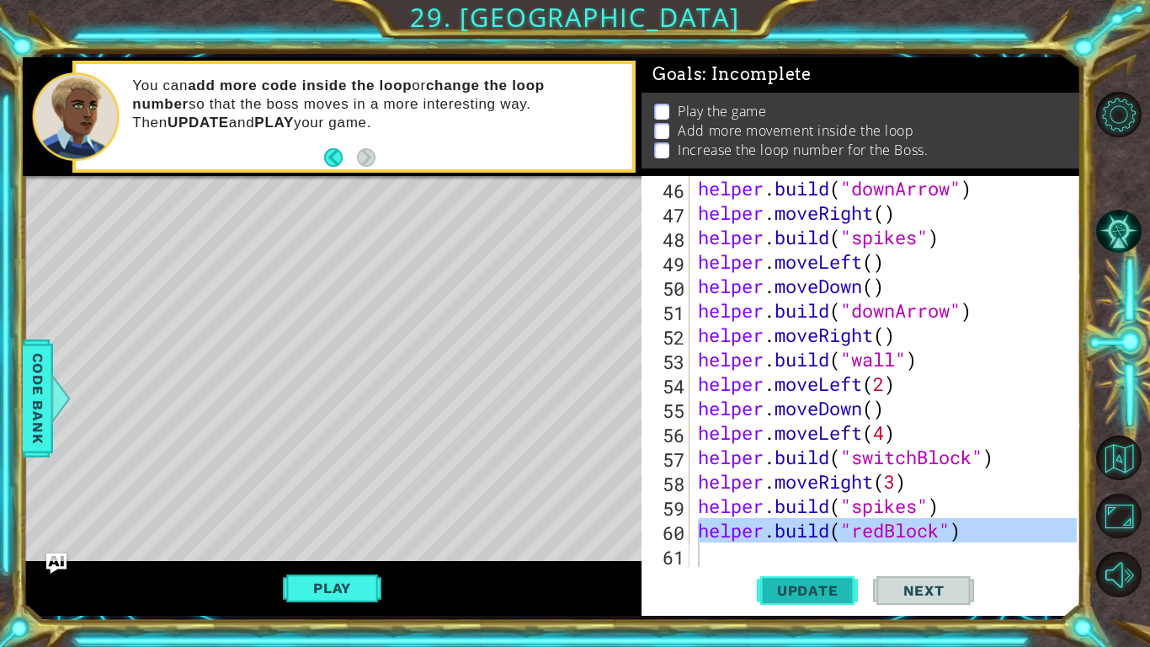
click at [805, 503] on span "Update" at bounding box center [807, 590] width 95 height 17
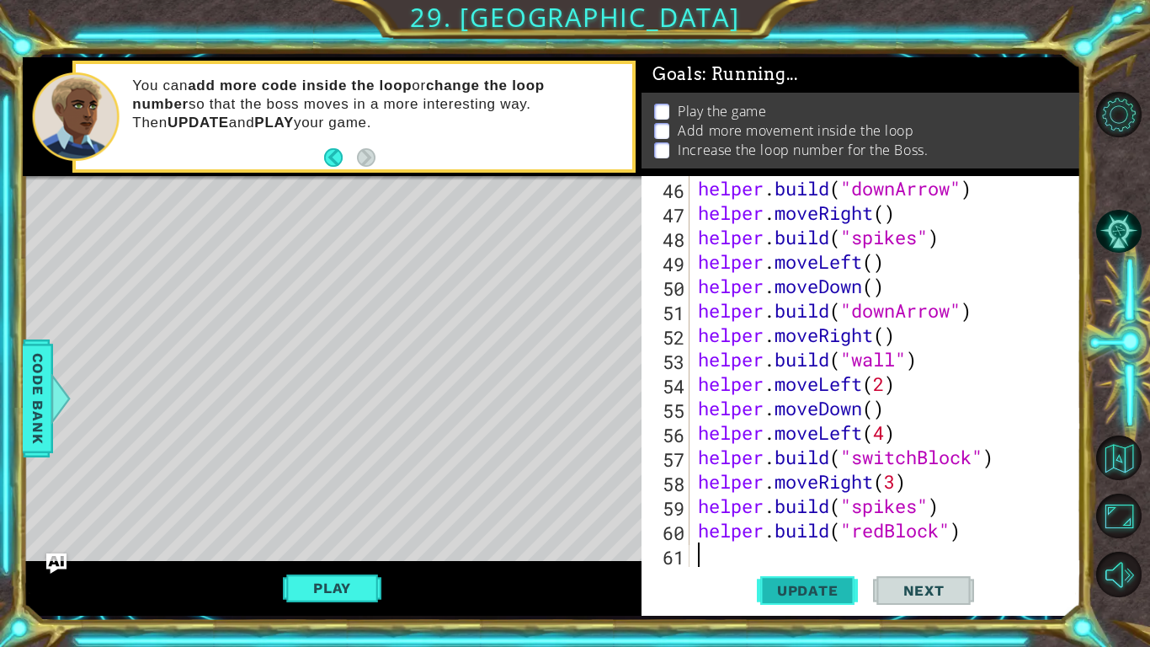
scroll to position [0, 0]
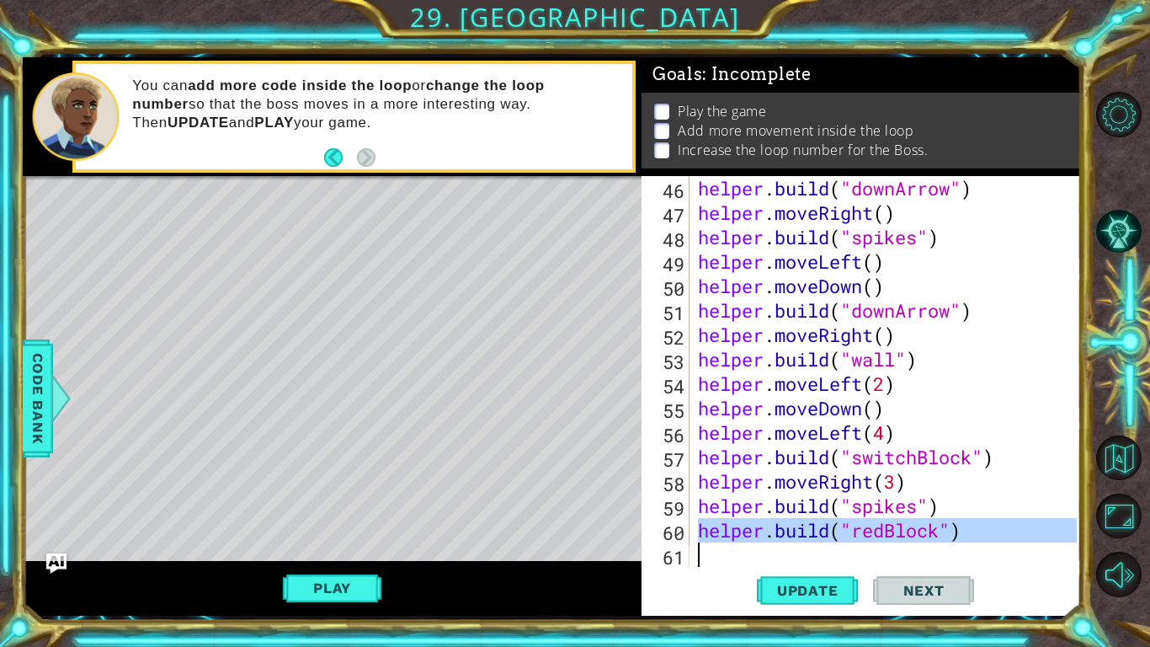
drag, startPoint x: 700, startPoint y: 535, endPoint x: 1046, endPoint y: 620, distance: 355.5
click at [1046, 503] on div "1 ההההההההההההההההההההההההההההההההההההההההההההההההההההההההההההההההההההההההההההה…" at bounding box center [552, 335] width 1058 height 569
type textarea "[DOMAIN_NAME]("redBlock")"
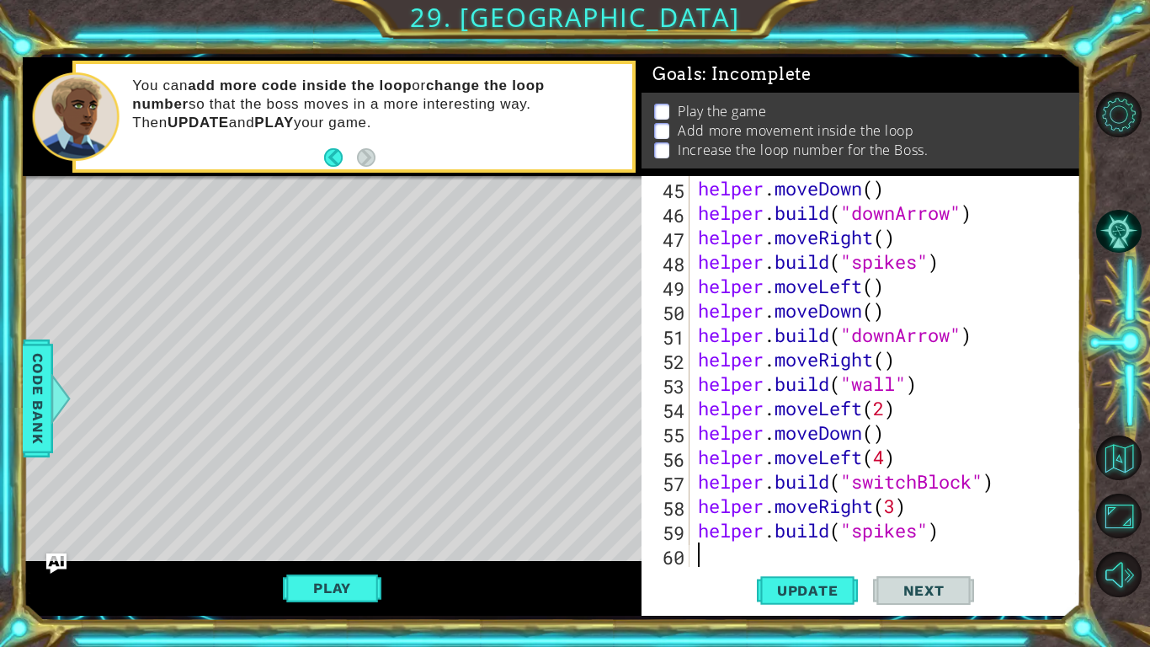
scroll to position [1123, 0]
click at [829, 503] on span "Update" at bounding box center [807, 590] width 95 height 17
click at [334, 503] on button "Play" at bounding box center [332, 588] width 99 height 32
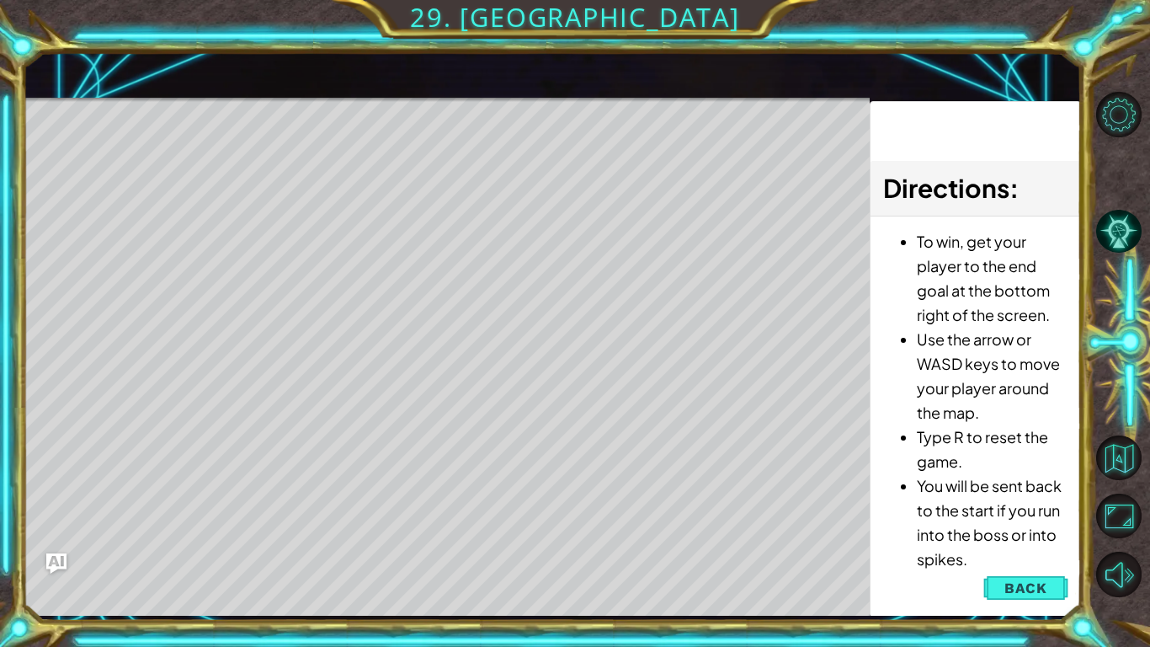
click at [551, 495] on div "Level Map" at bounding box center [412, 346] width 778 height 496
drag, startPoint x: 348, startPoint y: 489, endPoint x: 239, endPoint y: 477, distance: 109.2
click at [239, 477] on div "Level Map" at bounding box center [412, 346] width 778 height 496
click at [1041, 503] on span "Back" at bounding box center [1025, 587] width 43 height 17
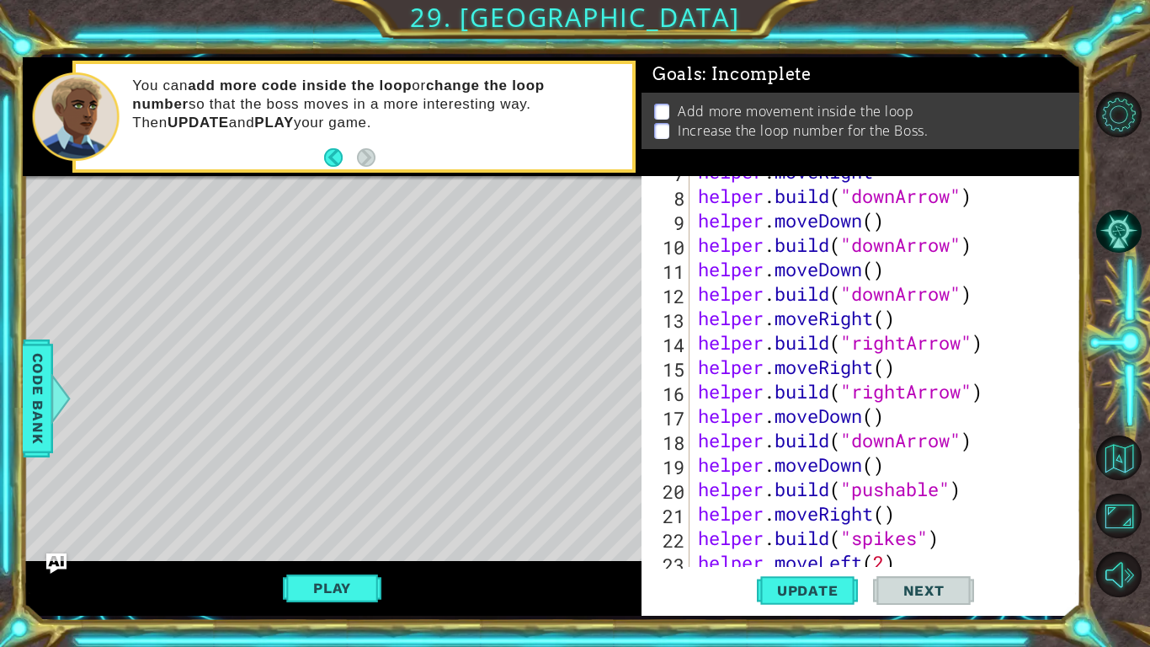
scroll to position [216, 0]
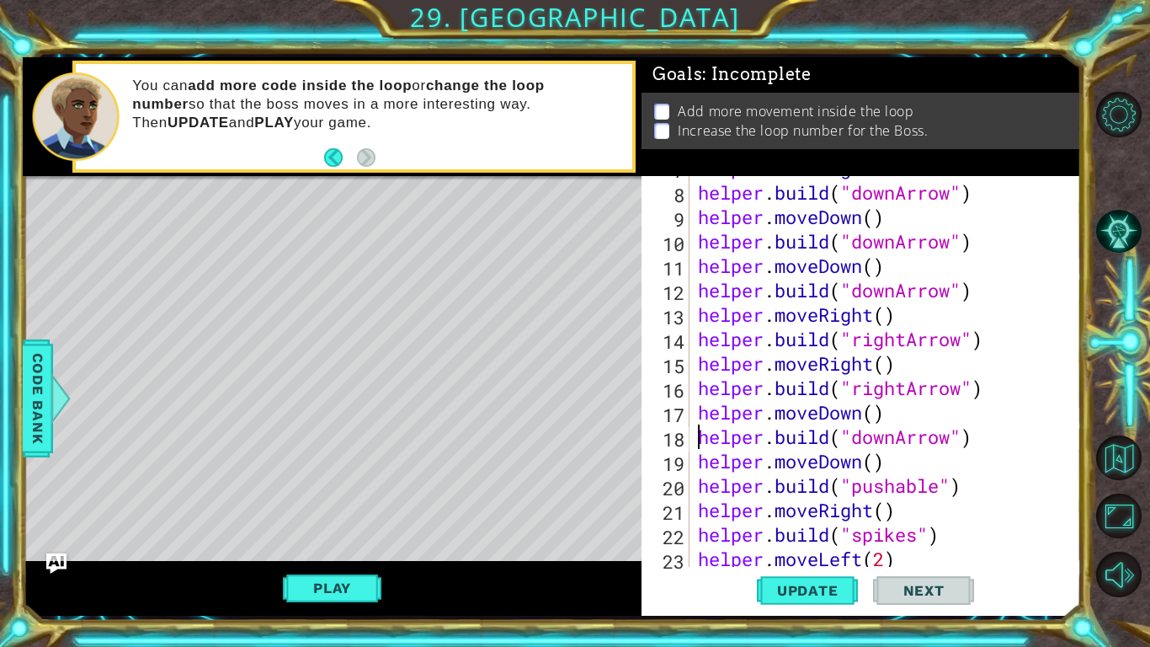
type textarea "[DOMAIN_NAME]("downArrow")"
drag, startPoint x: 925, startPoint y: 436, endPoint x: 985, endPoint y: 445, distance: 60.5
click at [985, 445] on div "helper . moveRight helper . build ( "downArrow" ) helper . moveDown ( ) helper …" at bounding box center [890, 375] width 391 height 439
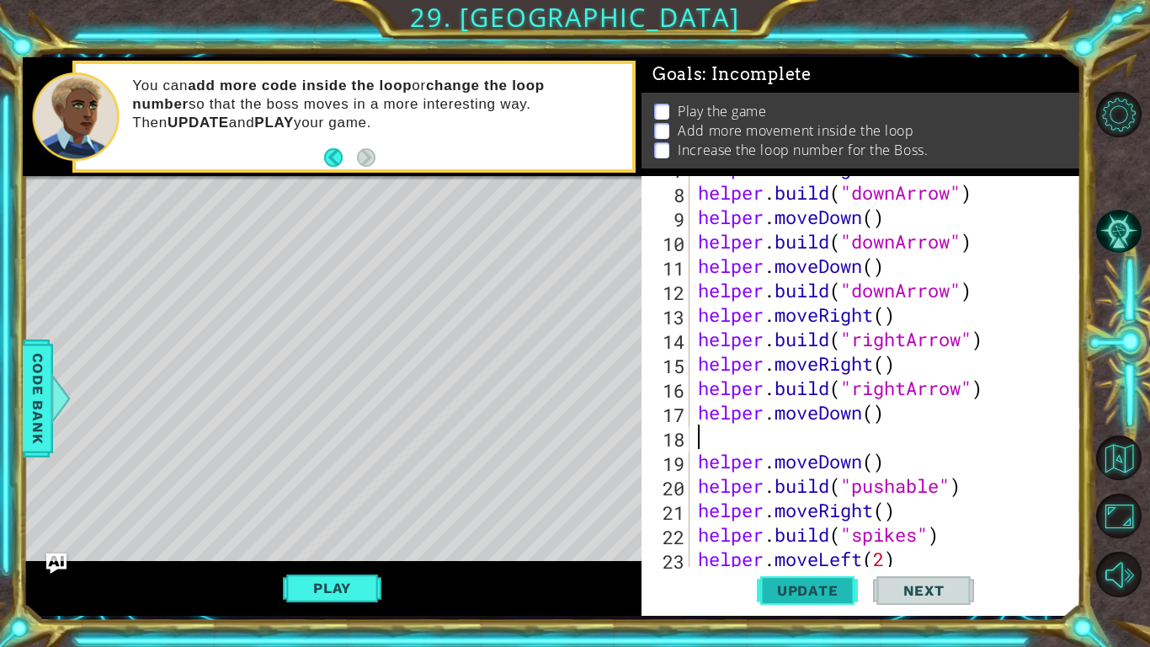
click at [785, 503] on span "Update" at bounding box center [807, 590] width 95 height 17
click at [788, 503] on span "Update" at bounding box center [807, 590] width 95 height 17
click at [335, 503] on button "Play" at bounding box center [332, 588] width 99 height 32
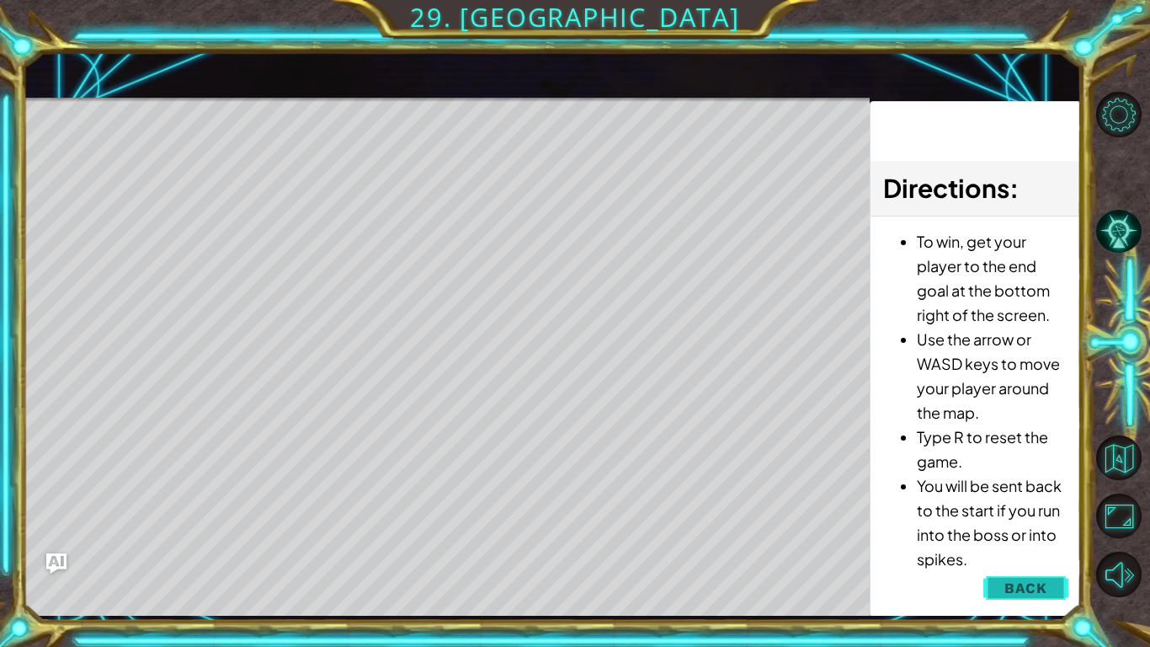
click at [1036, 503] on span "Back" at bounding box center [1025, 587] width 43 height 17
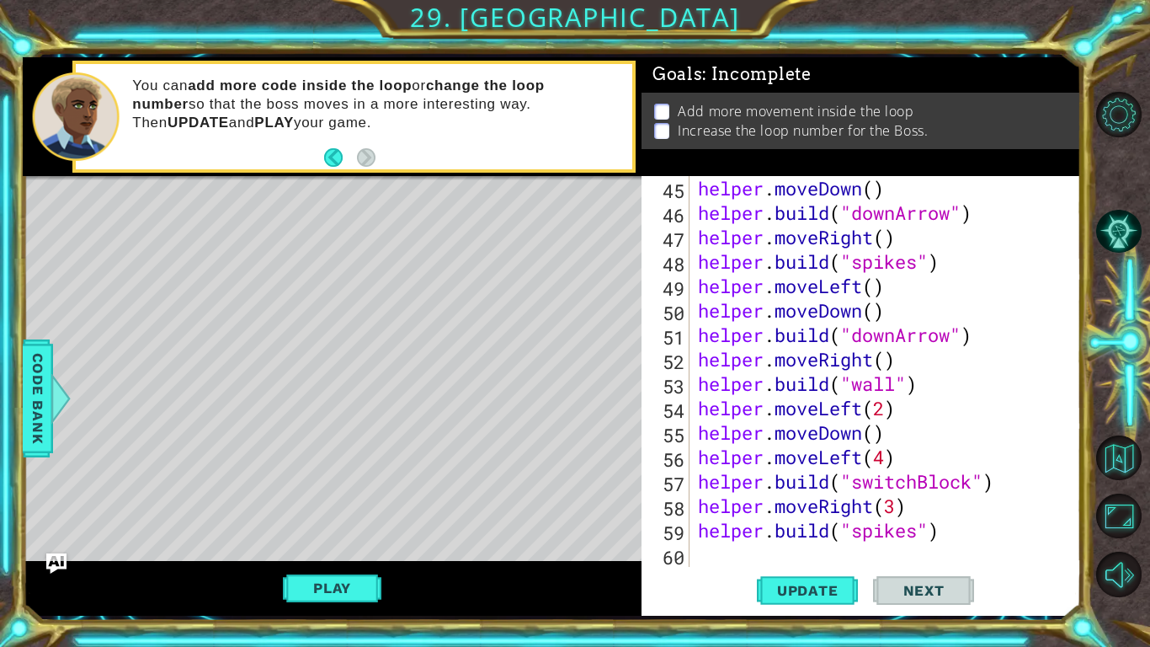
scroll to position [1123, 0]
click at [737, 503] on div "helper . moveDown ( ) helper . build ( "downArrow" ) helper . moveRight ( ) hel…" at bounding box center [890, 395] width 391 height 439
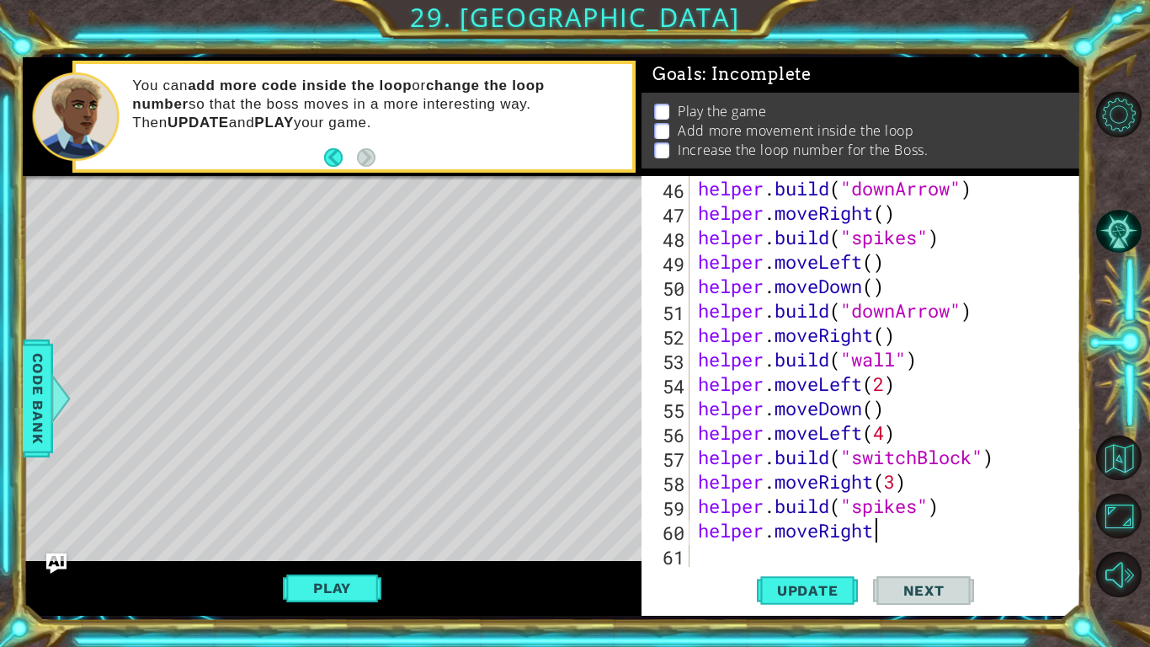
scroll to position [0, 8]
type textarea "helper.moveRight(2)"
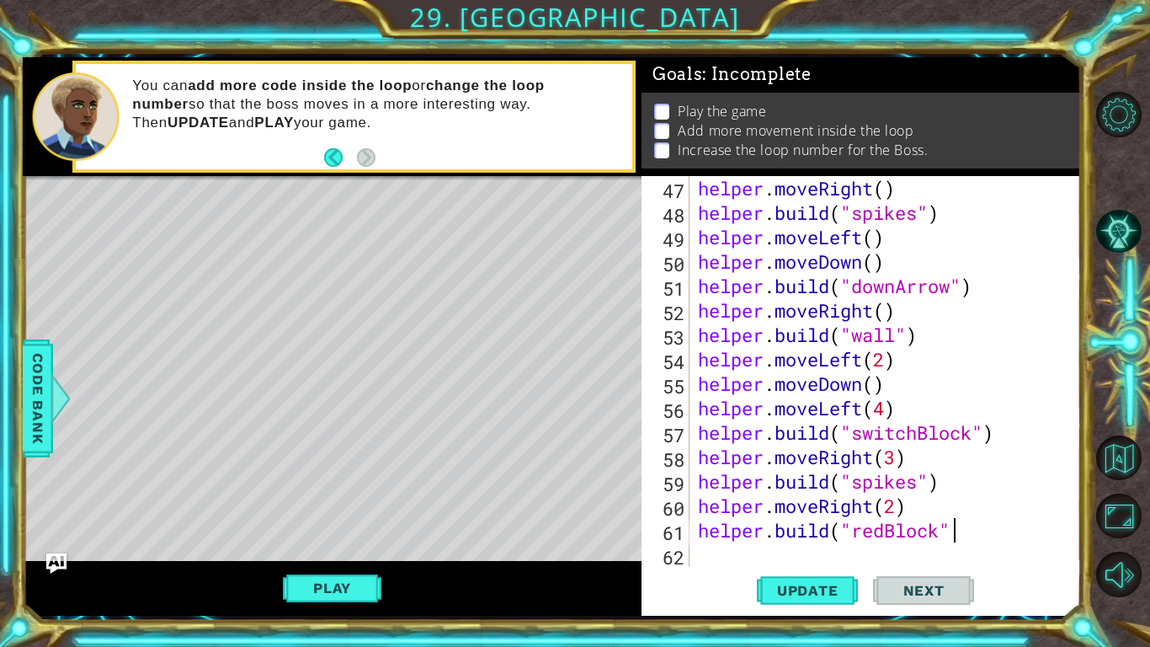
scroll to position [0, 11]
type textarea "[DOMAIN_NAME]("redBlock")"
click at [805, 503] on span "Update" at bounding box center [807, 590] width 95 height 17
click at [747, 503] on div "helper . moveRight ( ) helper . build ( "spikes" ) helper . moveLeft ( ) helper…" at bounding box center [890, 395] width 391 height 439
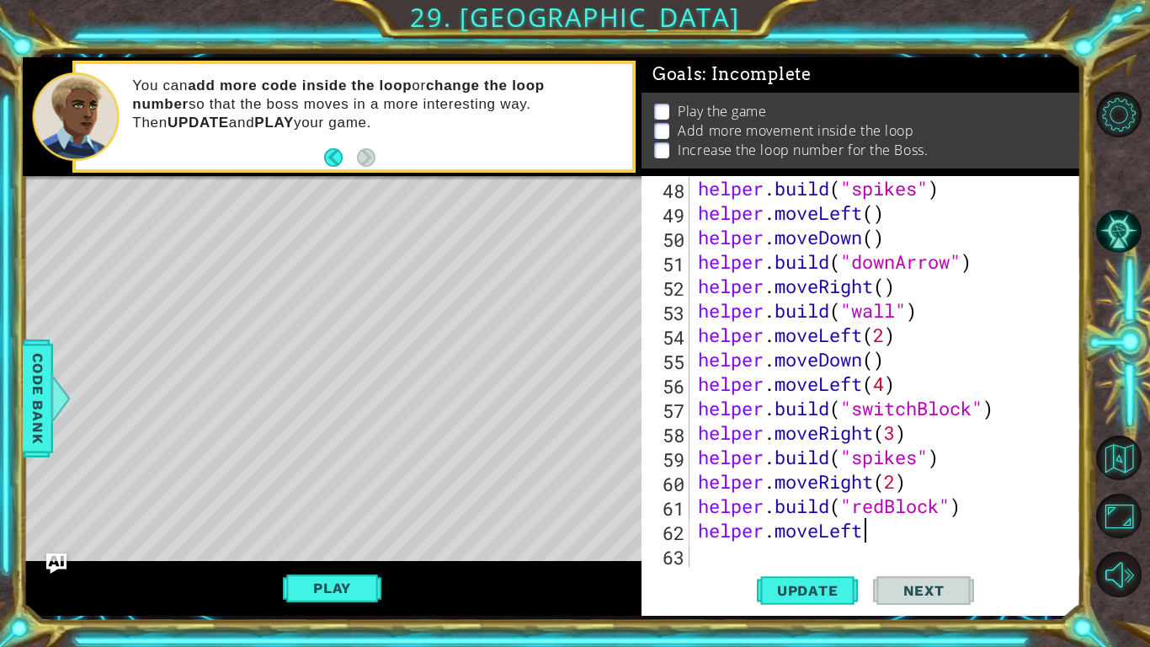
scroll to position [0, 7]
type textarea "helper.moveLeft()"
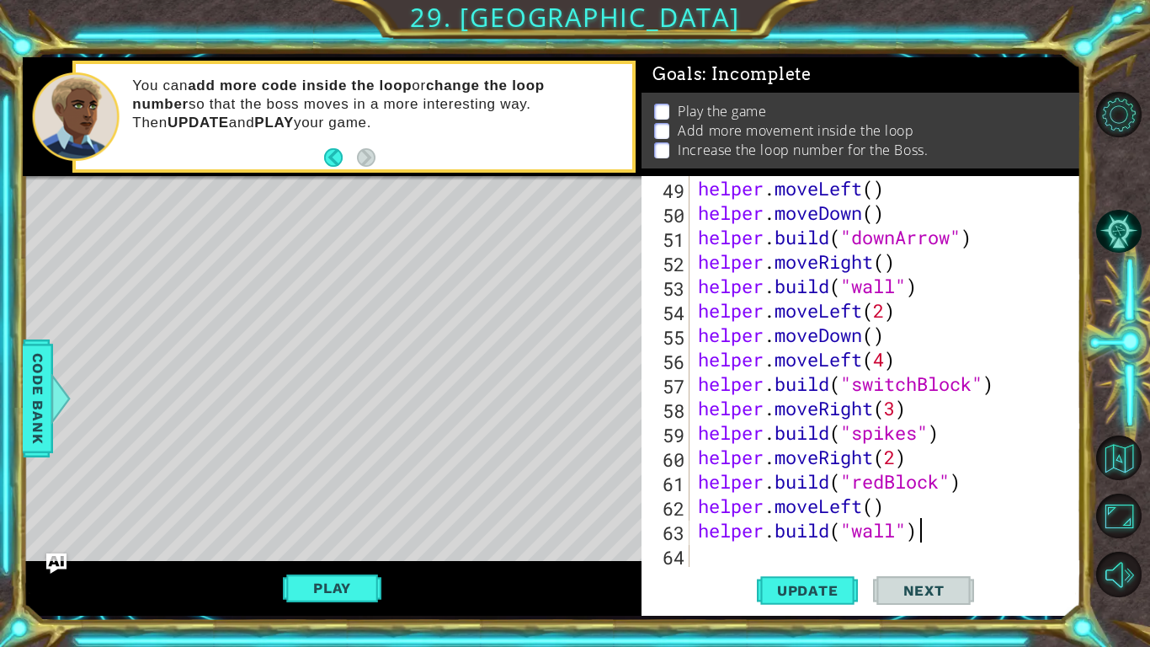
scroll to position [0, 9]
type textarea "[DOMAIN_NAME]("wall")"
click at [810, 503] on span "Update" at bounding box center [807, 590] width 95 height 17
click at [677, 503] on div "64" at bounding box center [667, 557] width 45 height 24
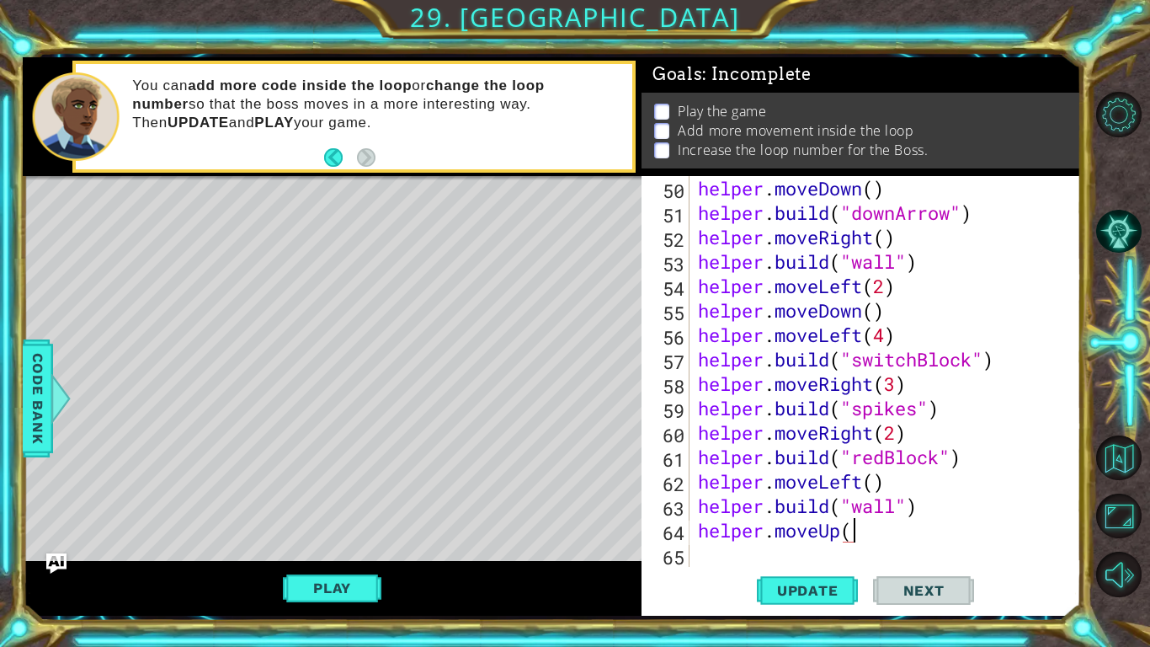
scroll to position [0, 7]
type textarea "helper.moveUp()"
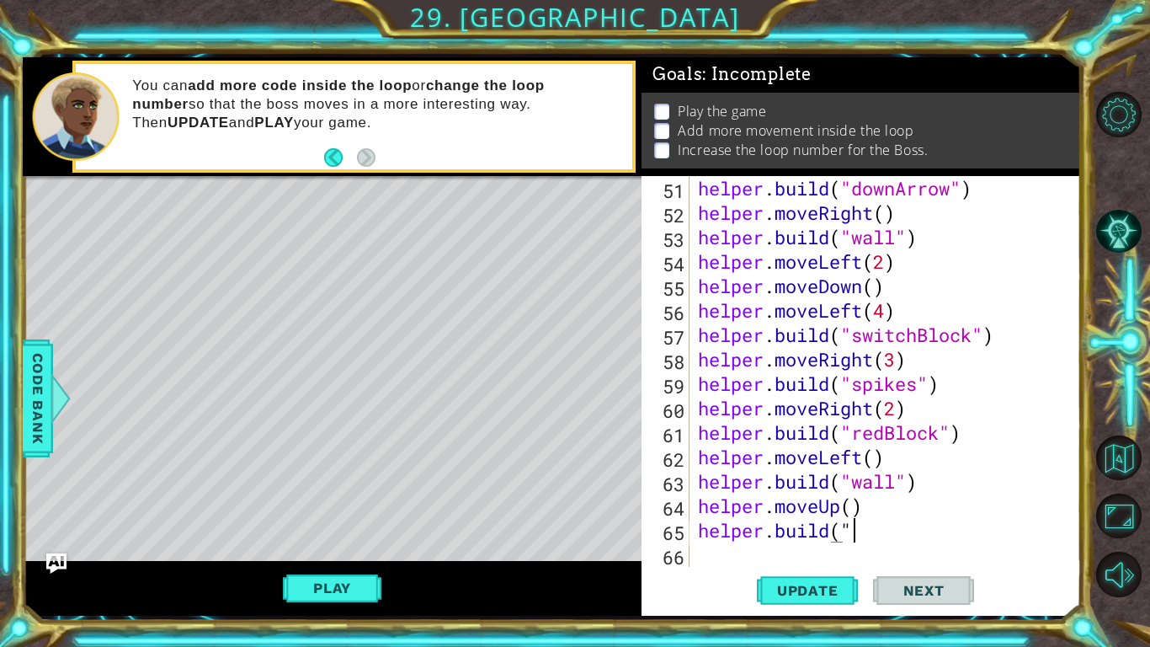
scroll to position [0, 6]
type textarea "[DOMAIN_NAME]("wall")"
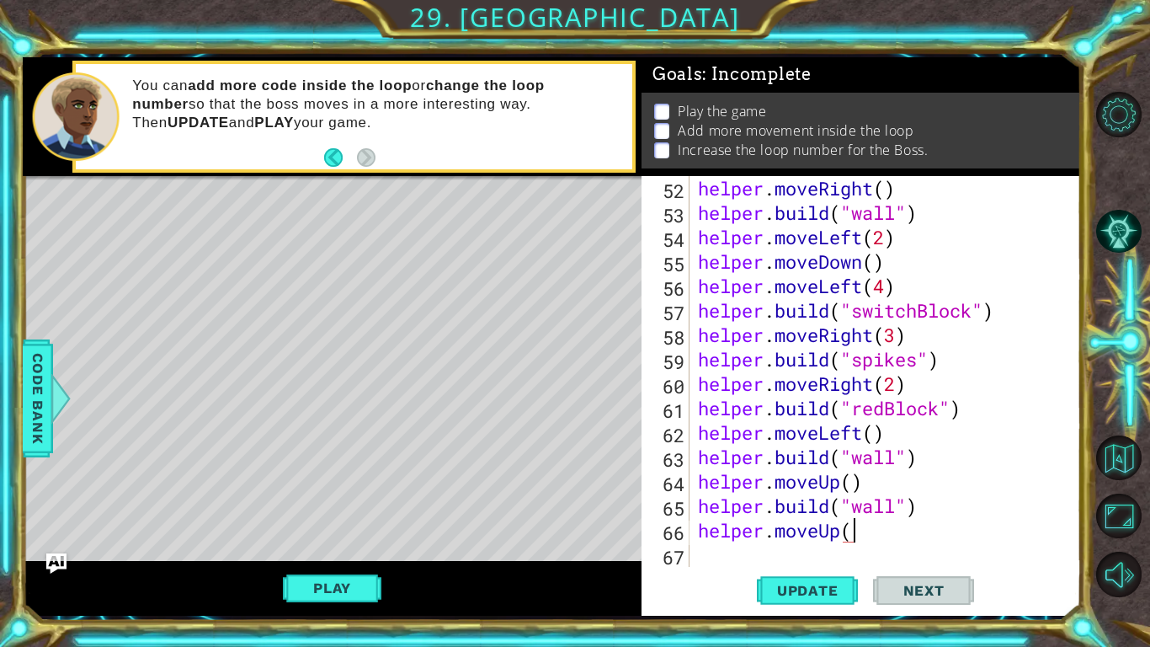
scroll to position [0, 7]
type textarea "helper.moveUp()"
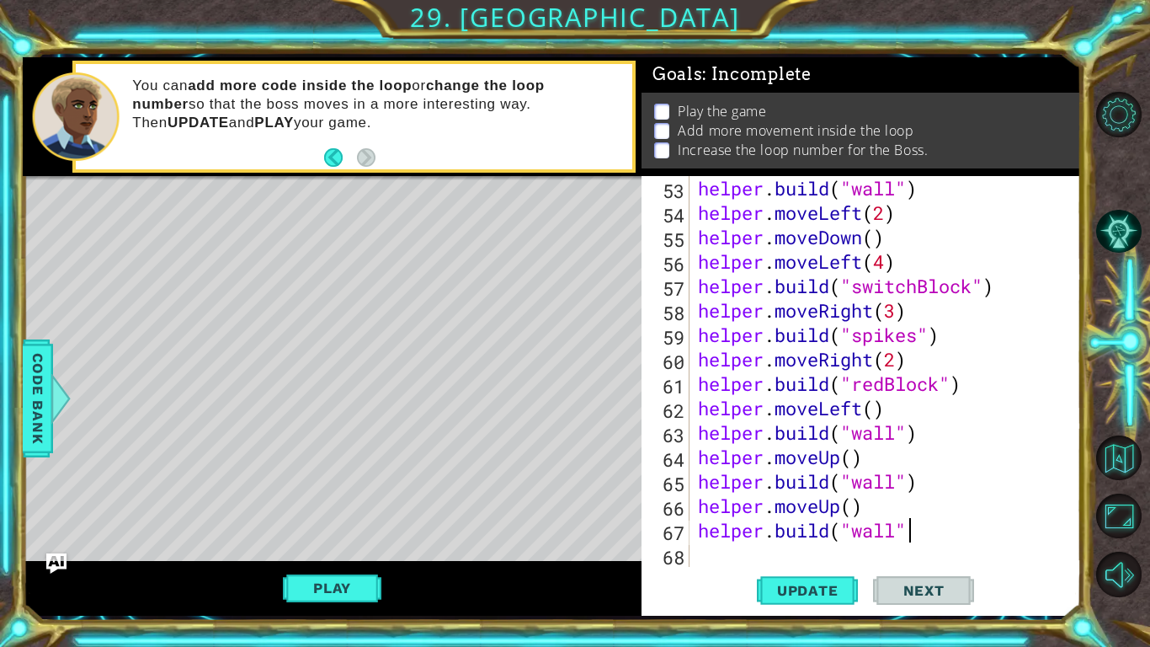
scroll to position [0, 9]
type textarea "[DOMAIN_NAME]("wall")"
click at [802, 503] on span "Update" at bounding box center [807, 590] width 95 height 17
click at [751, 503] on div "helper . build ( "wall" ) helper . moveLeft ( 2 ) helper . moveDown ( ) helper …" at bounding box center [890, 395] width 391 height 439
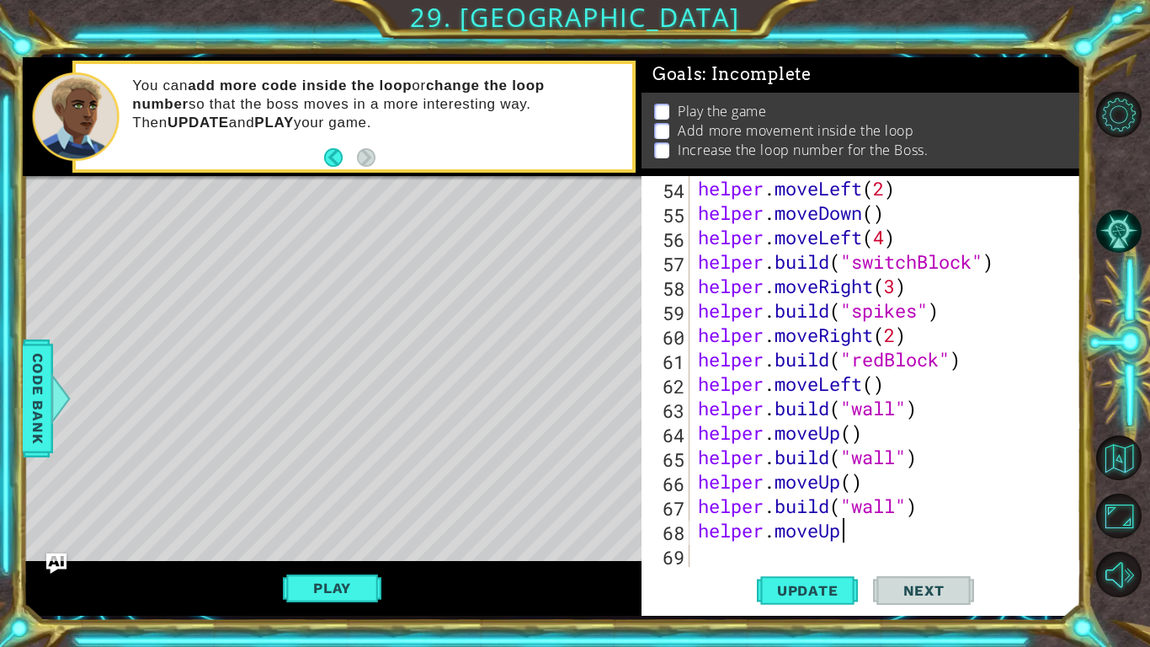
type textarea "helper.moveUp()"
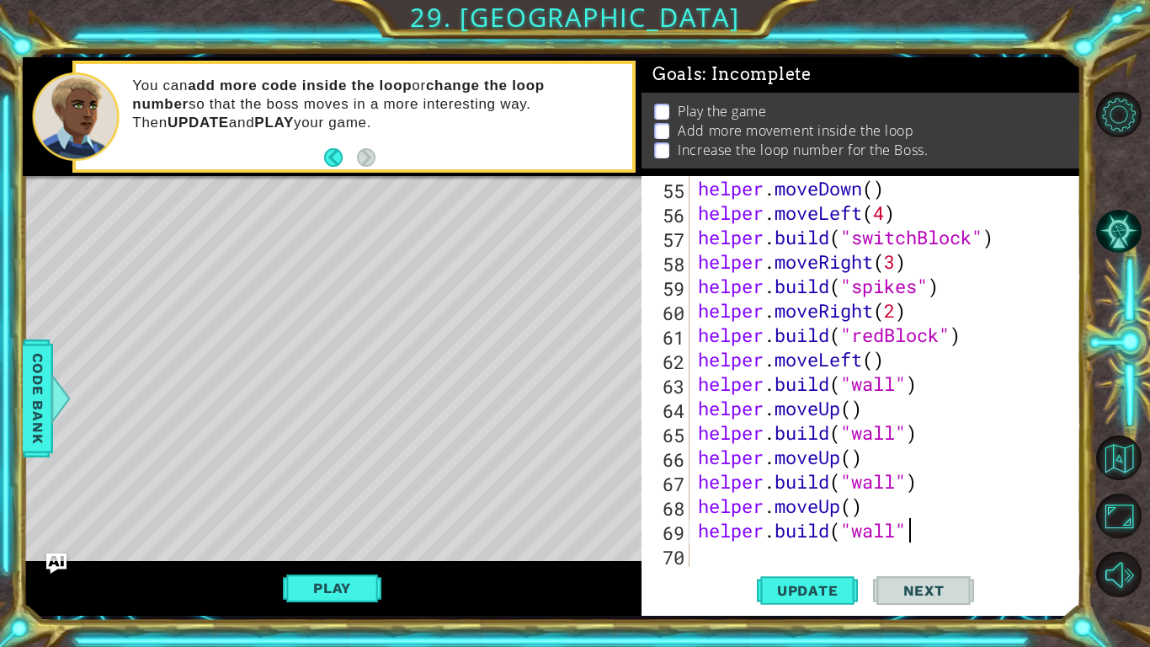
scroll to position [0, 9]
type textarea "[DOMAIN_NAME]("wall")"
click at [798, 503] on button "Update" at bounding box center [807, 590] width 101 height 44
click at [737, 503] on div "helper . moveDown ( ) helper . moveLeft ( 4 ) helper . build ( "switchBlock" ) …" at bounding box center [890, 395] width 391 height 439
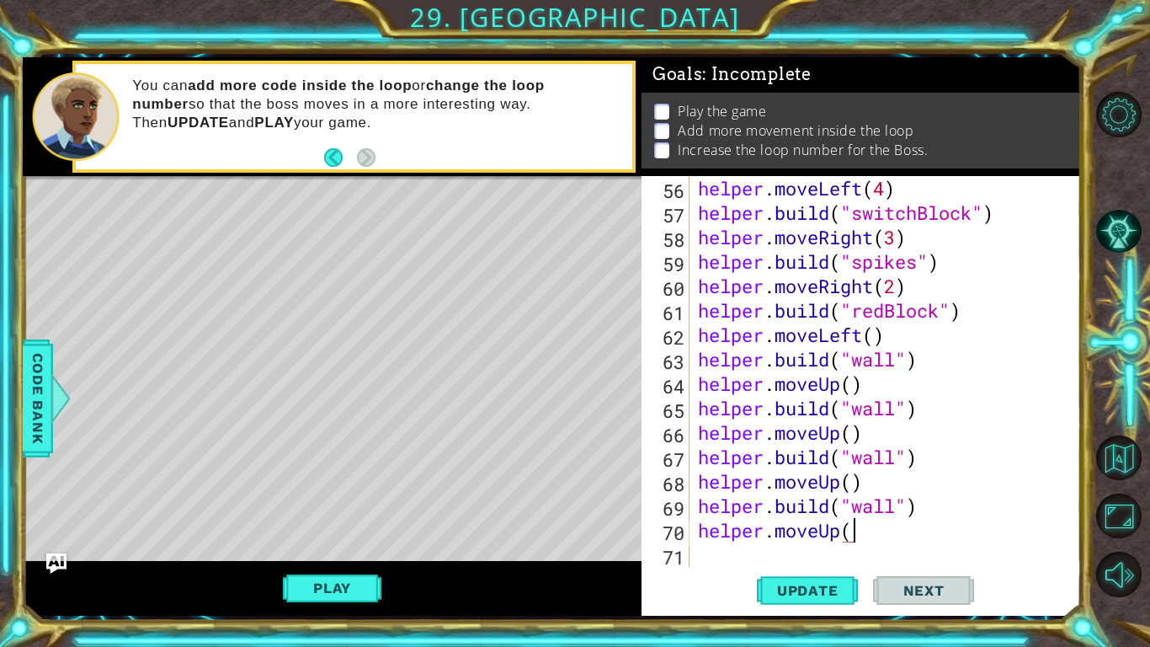
scroll to position [0, 7]
type textarea "helper.moveUp(2)"
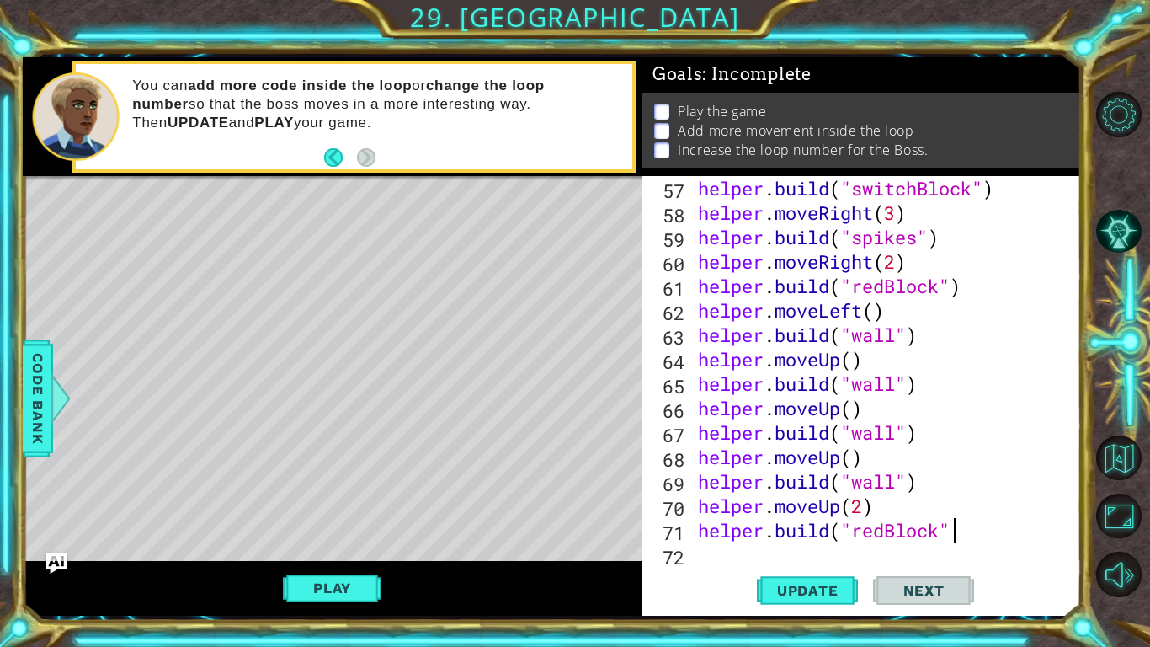
scroll to position [0, 11]
type textarea "[DOMAIN_NAME]("redBlock")"
click at [778, 503] on span "Update" at bounding box center [807, 590] width 95 height 17
click at [770, 503] on span "Update" at bounding box center [807, 590] width 95 height 17
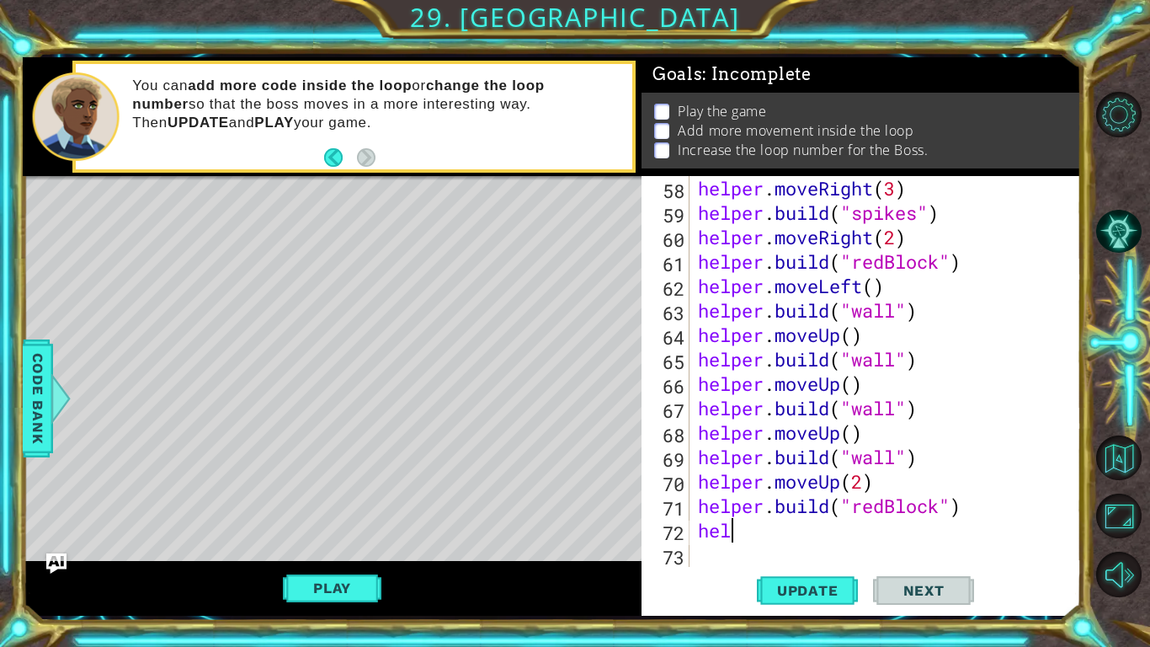
scroll to position [0, 0]
click at [898, 292] on div "helper . moveRight ( 3 ) helper . build ( "spikes" ) helper . moveRight ( 2 ) h…" at bounding box center [890, 395] width 391 height 439
type textarea "helper.moveLeft()"
click at [898, 292] on div "helper . moveRight ( 3 ) helper . build ( "spikes" ) helper . moveRight ( 2 ) h…" at bounding box center [890, 395] width 391 height 439
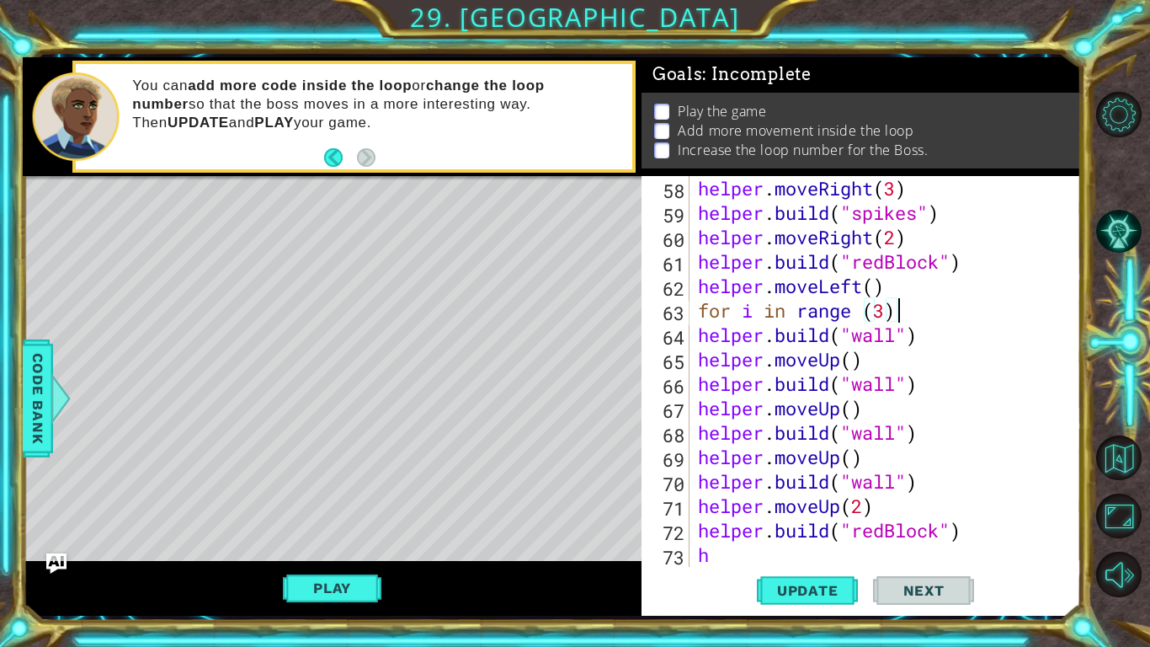
scroll to position [0, 8]
click at [698, 335] on div "helper . moveRight ( 3 ) helper . build ( "spikes" ) helper . moveRight ( 2 ) h…" at bounding box center [890, 395] width 391 height 439
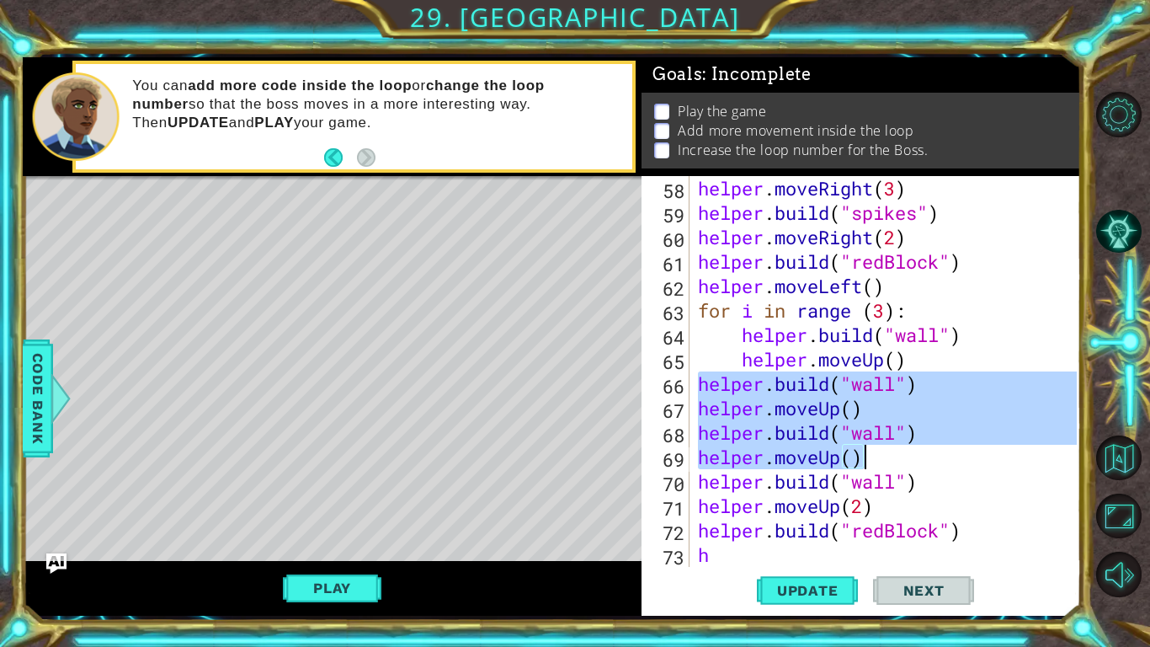
drag, startPoint x: 698, startPoint y: 380, endPoint x: 887, endPoint y: 453, distance: 203.1
click at [887, 453] on div "helper . moveRight ( 3 ) helper . build ( "spikes" ) helper . moveRight ( 2 ) h…" at bounding box center [890, 395] width 391 height 439
type textarea "[DOMAIN_NAME]("wall") helper.moveUp()"
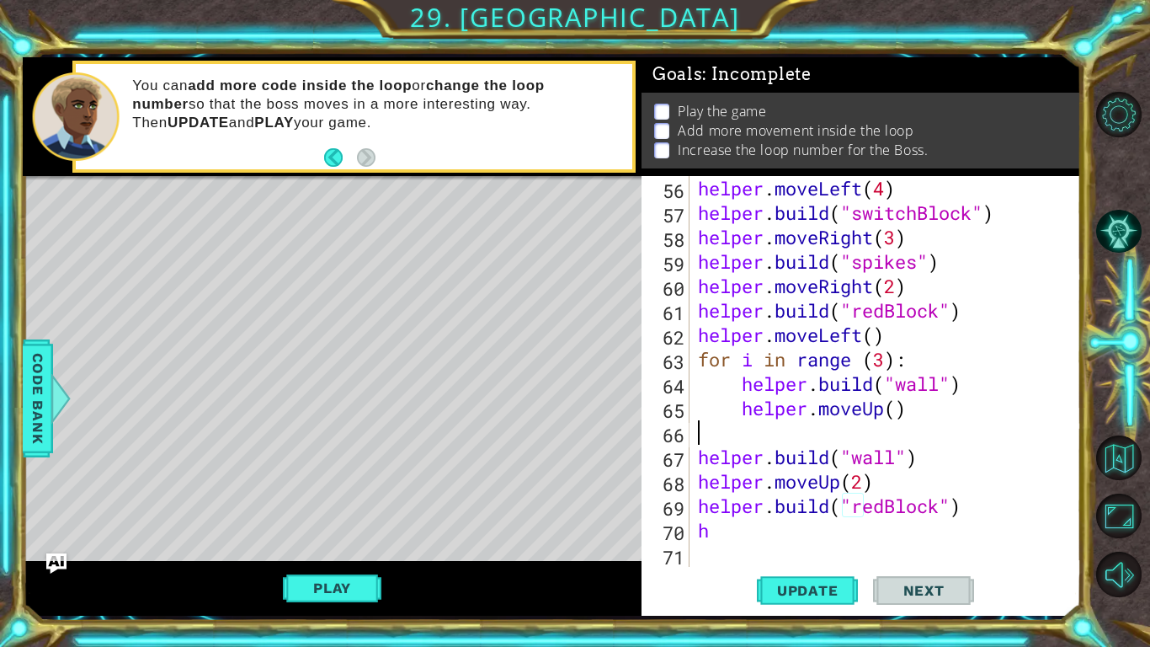
scroll to position [1392, 0]
click at [815, 503] on span "Update" at bounding box center [807, 590] width 95 height 17
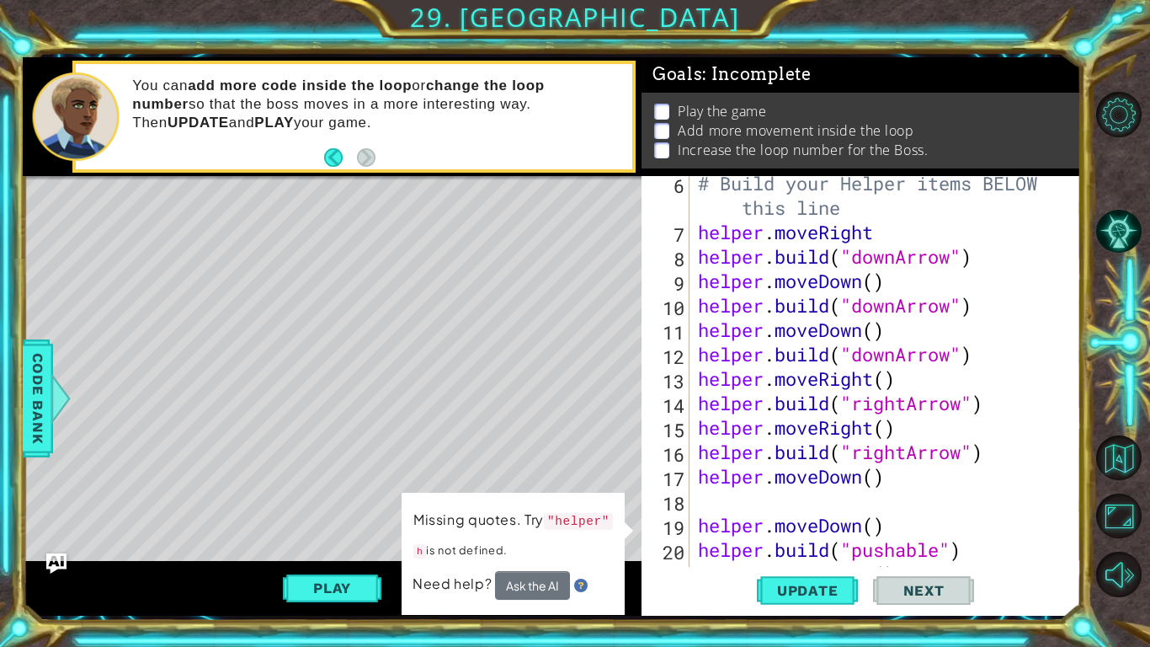
scroll to position [146, 0]
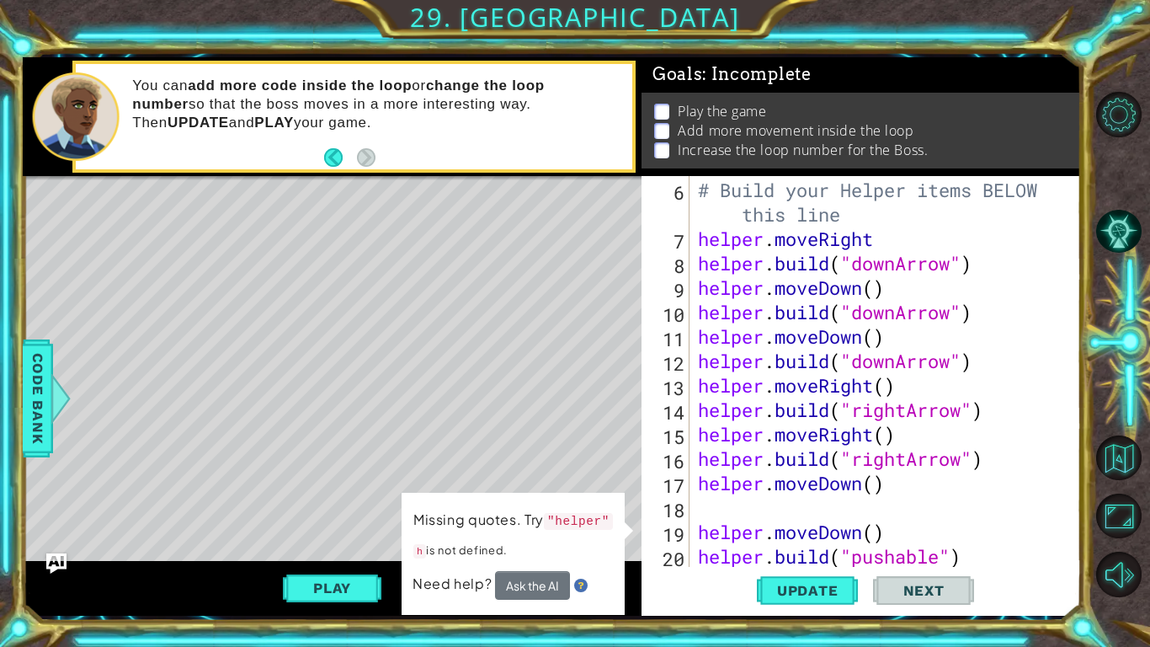
click at [698, 258] on div "# Build your Helper items BELOW this line helper . moveRight helper . build ( "…" at bounding box center [890, 372] width 391 height 439
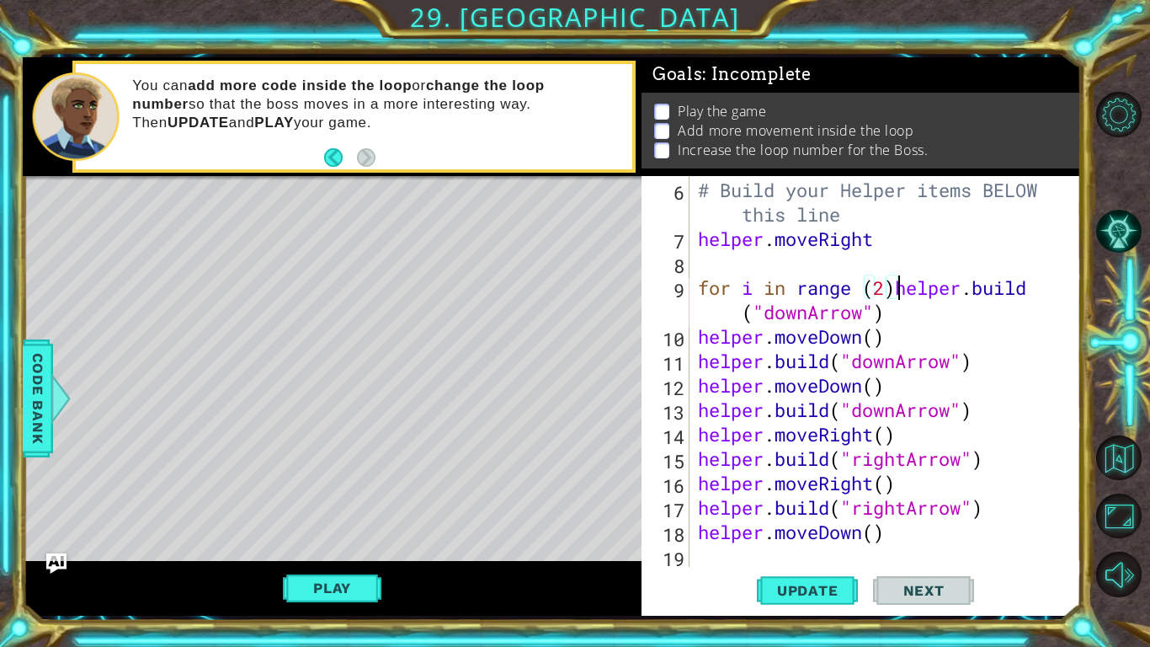
scroll to position [0, 9]
click at [695, 333] on div "# Build your Helper items BELOW this line helper . moveRight for i in range ( 2…" at bounding box center [890, 372] width 391 height 439
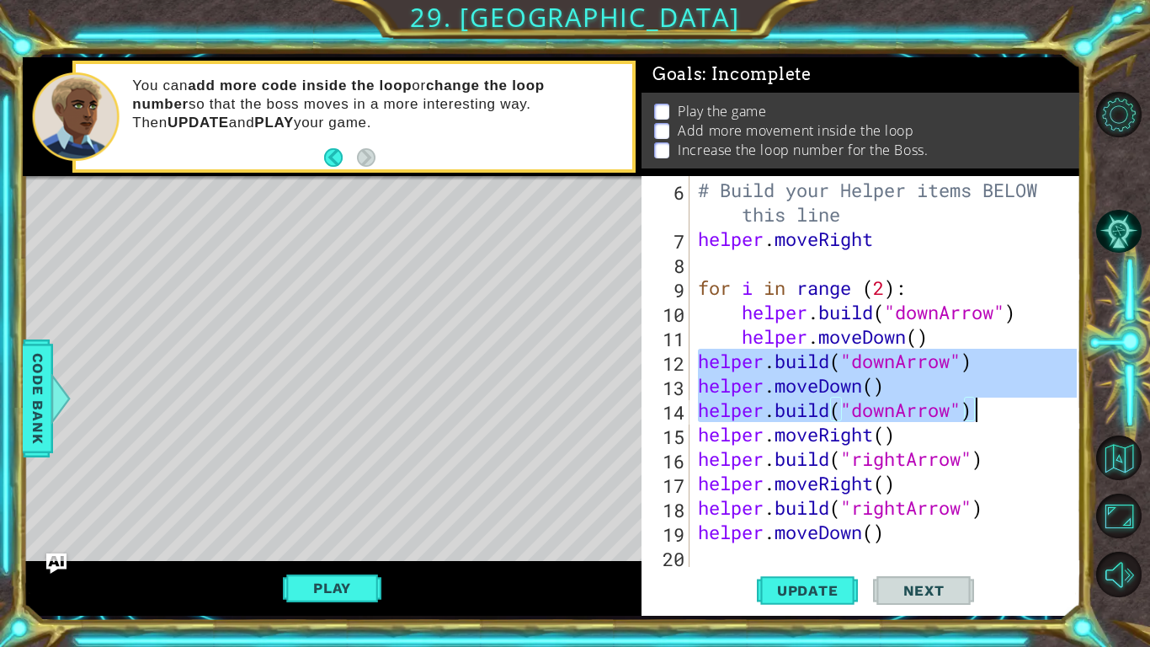
drag, startPoint x: 696, startPoint y: 357, endPoint x: 993, endPoint y: 404, distance: 300.9
click at [993, 404] on div "# Build your Helper items BELOW this line helper . moveRight for i in range ( 2…" at bounding box center [890, 372] width 391 height 439
click at [992, 341] on div "# Build your Helper items BELOW this line helper . moveRight for i in range ( 2…" at bounding box center [890, 372] width 391 height 439
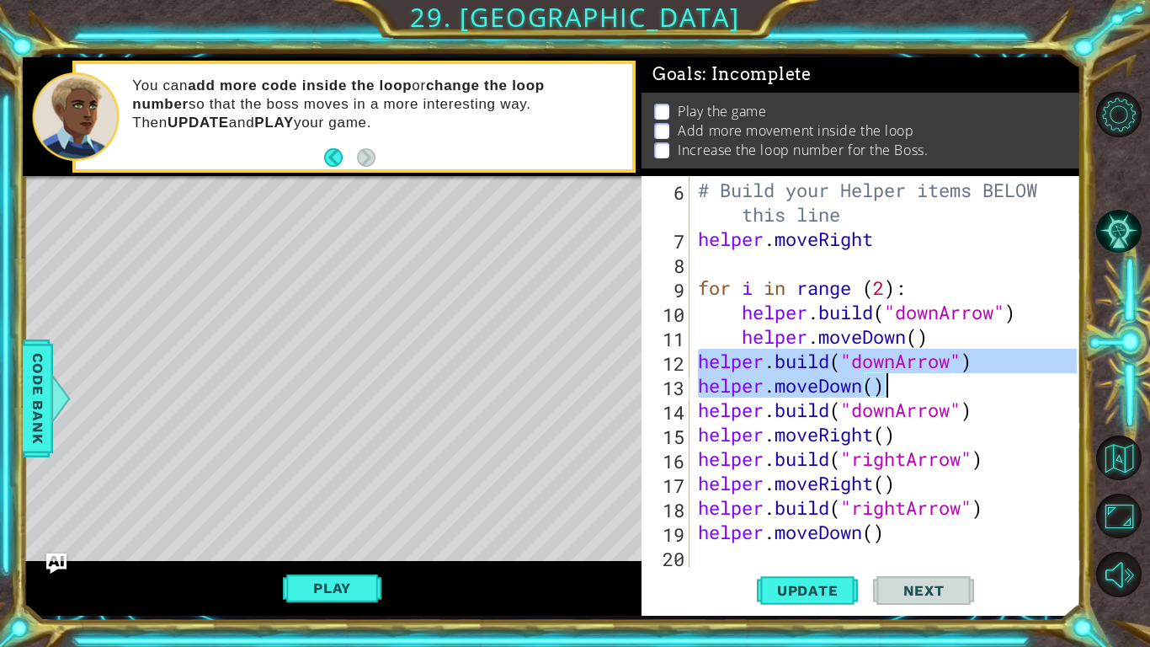
drag, startPoint x: 698, startPoint y: 359, endPoint x: 929, endPoint y: 397, distance: 233.6
click at [929, 397] on div "# Build your Helper items BELOW this line helper . moveRight for i in range ( 2…" at bounding box center [890, 372] width 391 height 439
type textarea "[DOMAIN_NAME]("downArrow") helper.moveDown()"
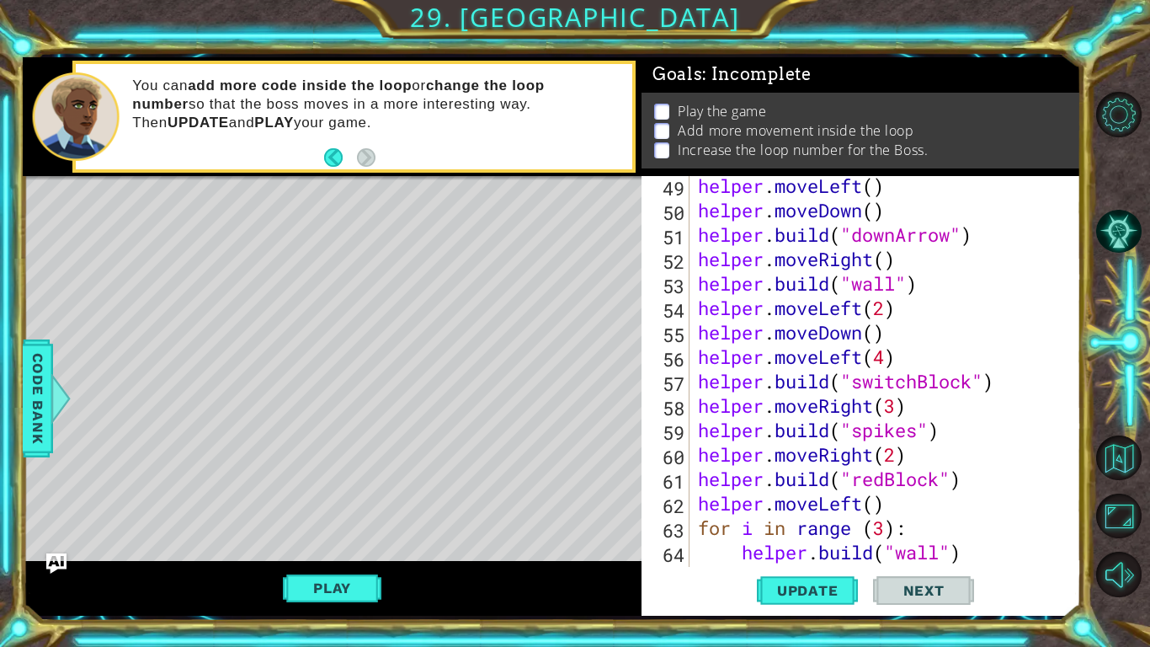
scroll to position [1263, 0]
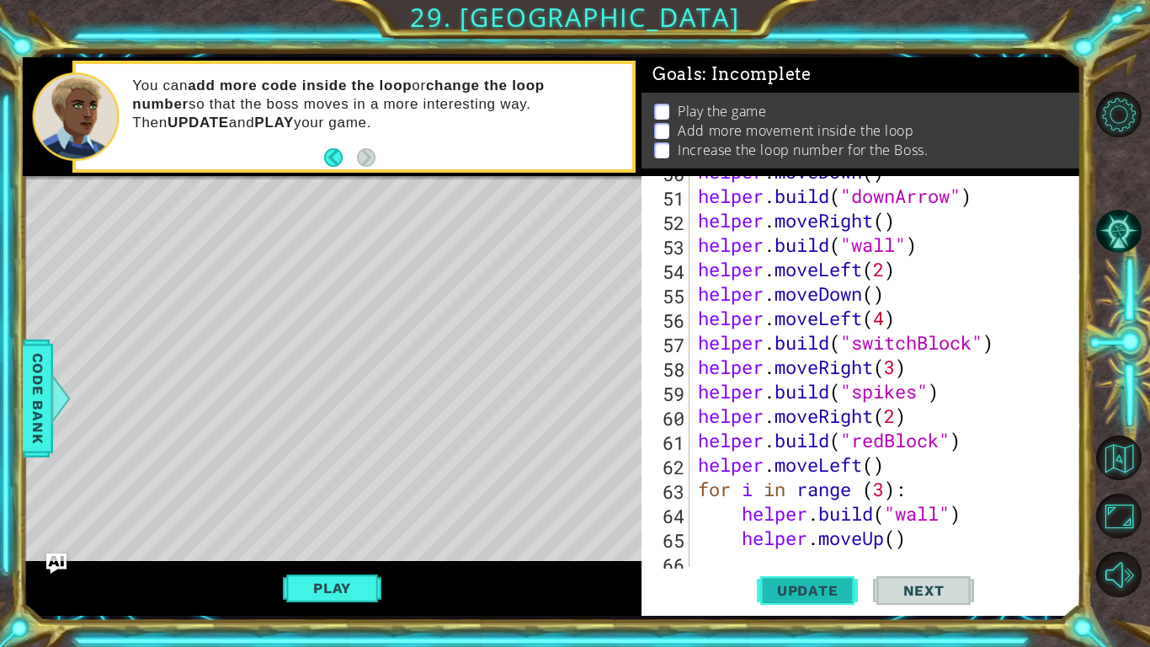
type textarea "helper.moveDown()"
click at [797, 503] on span "Update" at bounding box center [807, 590] width 95 height 17
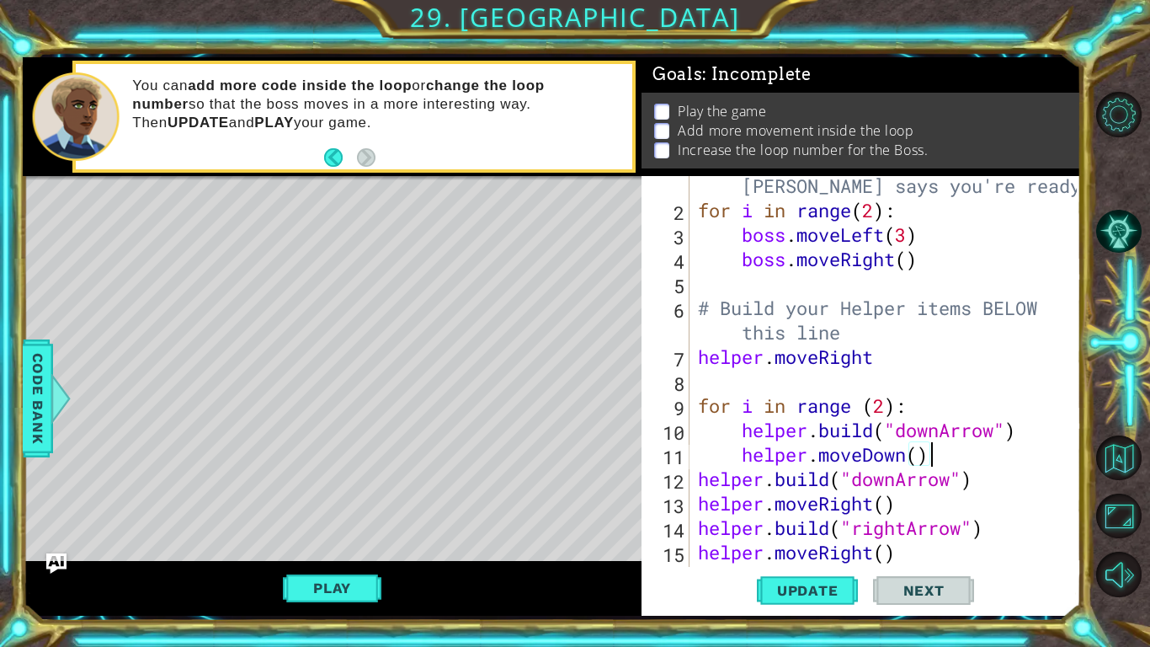
scroll to position [0, 0]
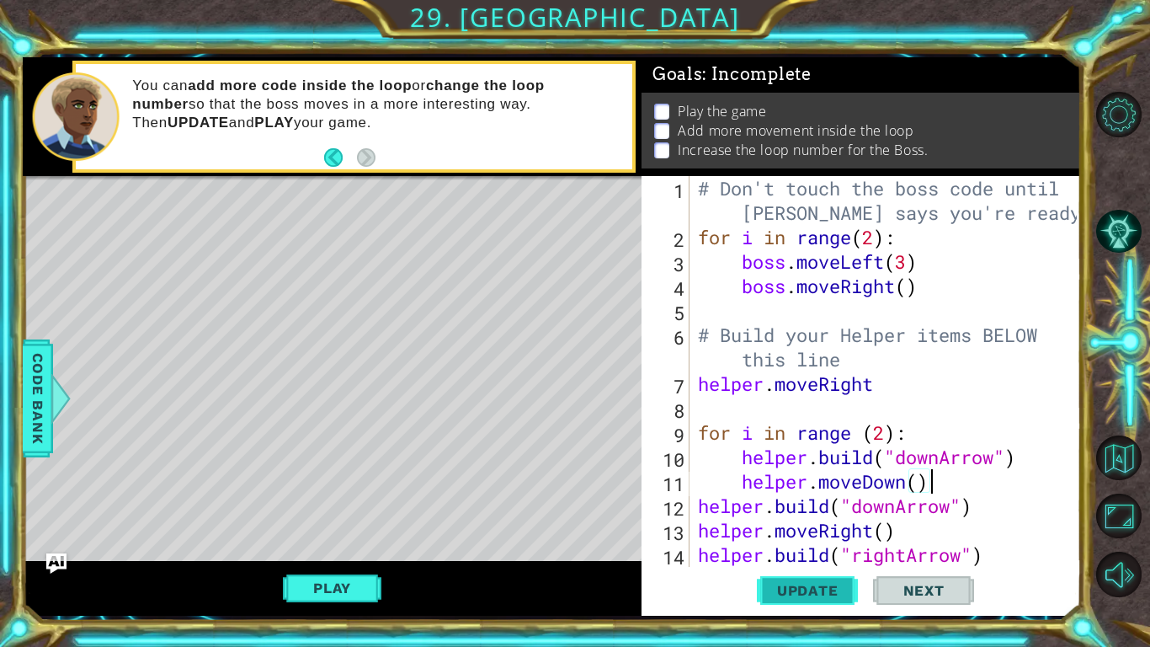
click at [819, 503] on span "Update" at bounding box center [807, 590] width 95 height 17
click at [341, 503] on button "Play" at bounding box center [332, 588] width 99 height 32
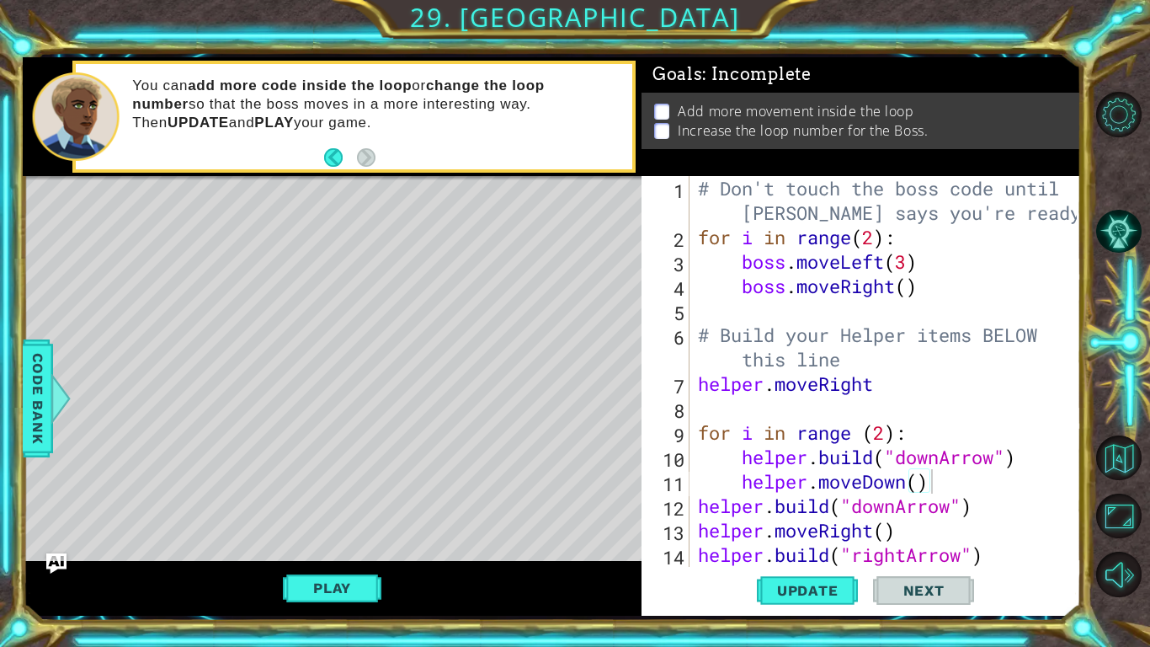
click at [343, 503] on button "Play" at bounding box center [332, 588] width 99 height 32
click at [349, 503] on div "helper methods moveLeft(steps) moveRight(steps) moveUp(steps) moveDown(steps) b…" at bounding box center [552, 336] width 1058 height 558
click at [338, 503] on button "Play" at bounding box center [332, 588] width 99 height 32
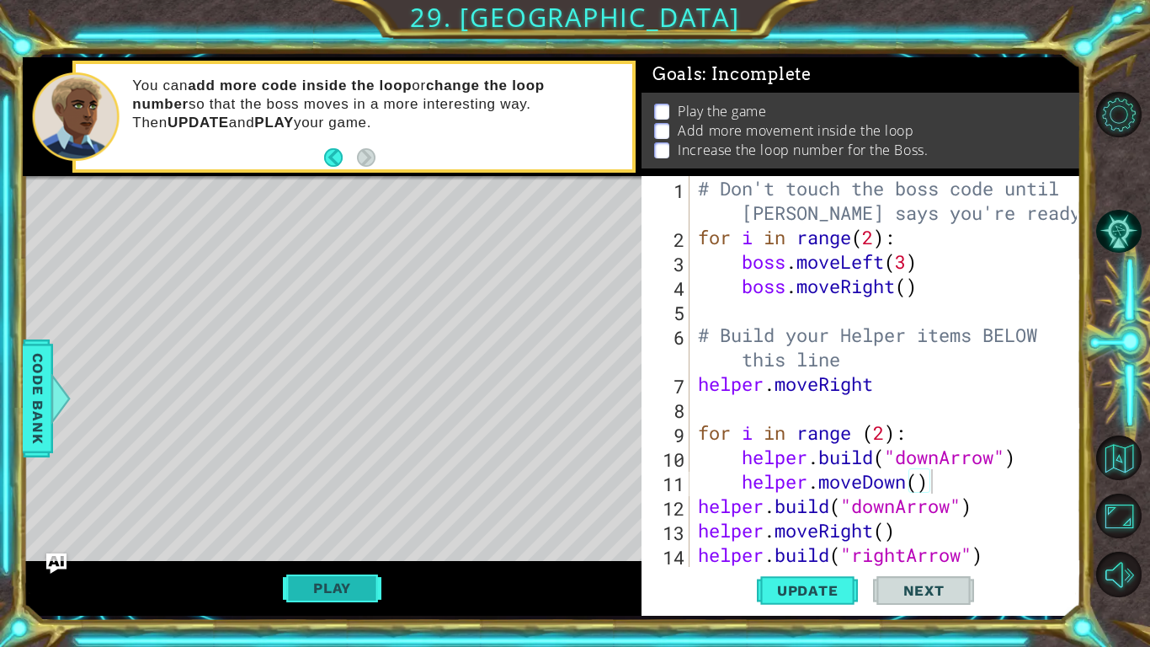
click at [338, 503] on button "Play" at bounding box center [332, 588] width 99 height 32
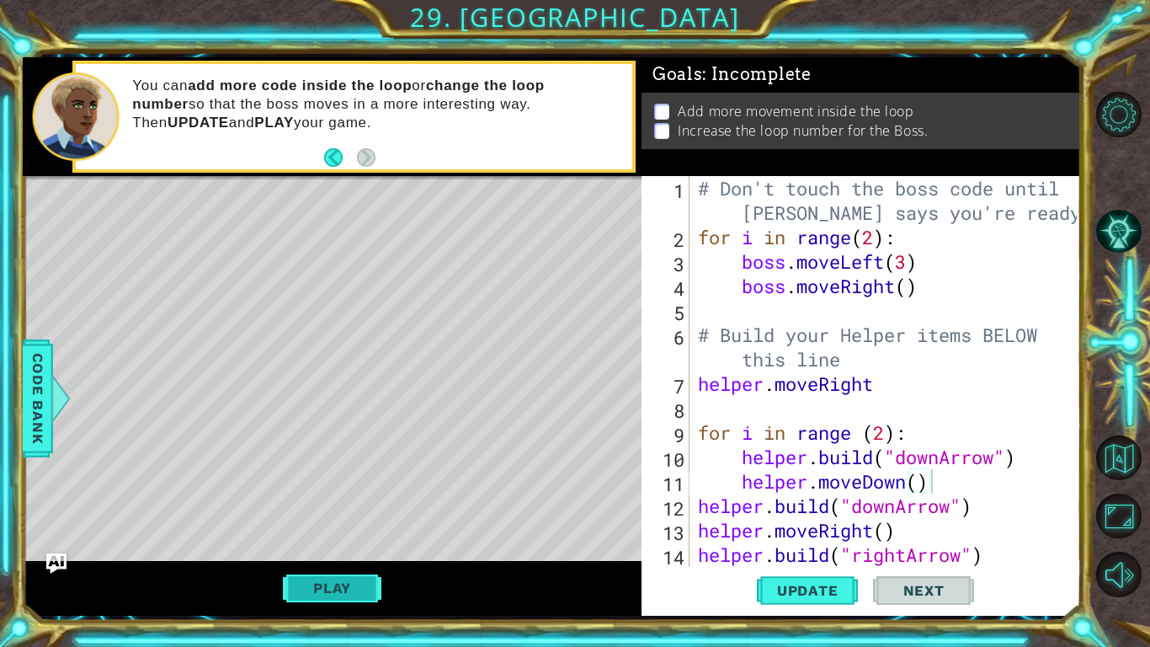
click at [339, 503] on button "Play" at bounding box center [332, 588] width 99 height 32
click at [333, 503] on button "Play" at bounding box center [332, 588] width 99 height 32
click at [600, 408] on div "Level Map" at bounding box center [412, 424] width 778 height 496
click at [298, 503] on button "Play" at bounding box center [332, 588] width 99 height 32
click at [755, 311] on div "# Don't touch the boss code until [PERSON_NAME] says you're ready! for i in ran…" at bounding box center [890, 408] width 391 height 464
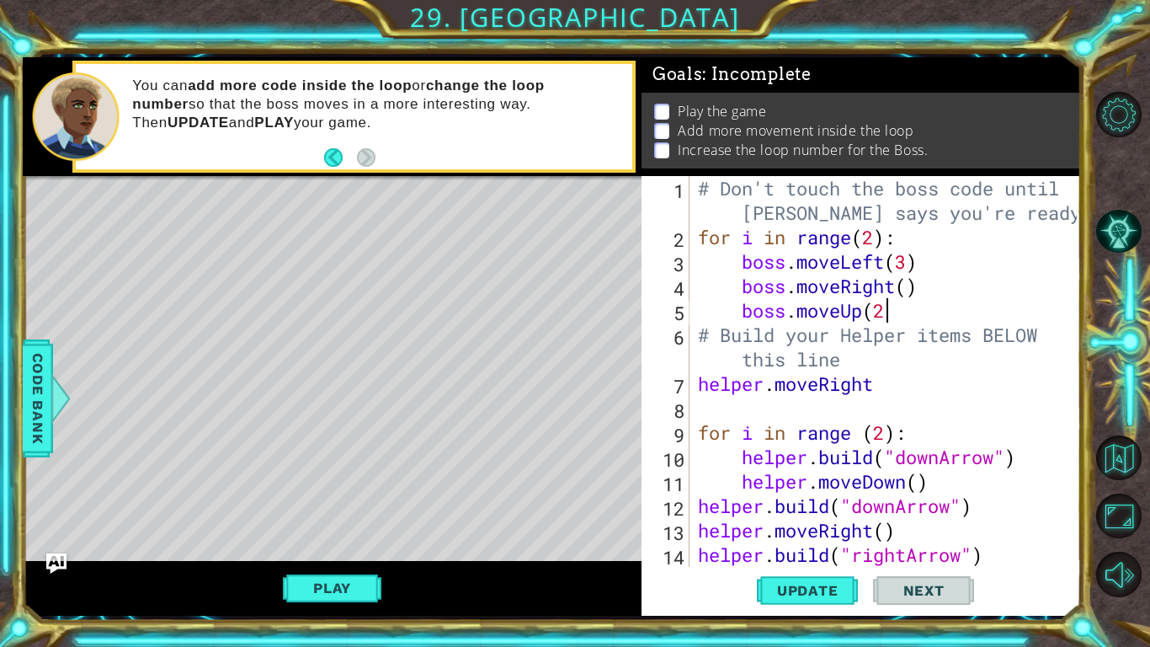
scroll to position [0, 8]
type textarea "boss.moveUp(2)"
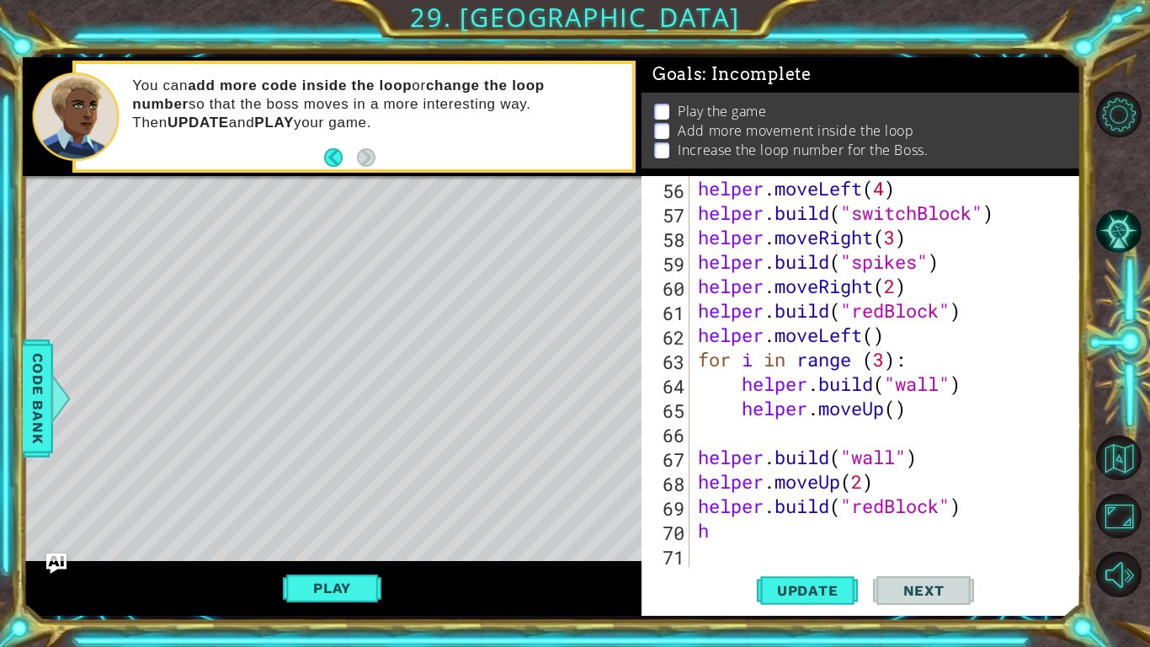
scroll to position [1392, 0]
click at [722, 503] on div "helper . moveLeft ( 4 ) helper . build ( "switchBlock" ) helper . moveRight ( 3…" at bounding box center [890, 395] width 391 height 439
type textarea "h"
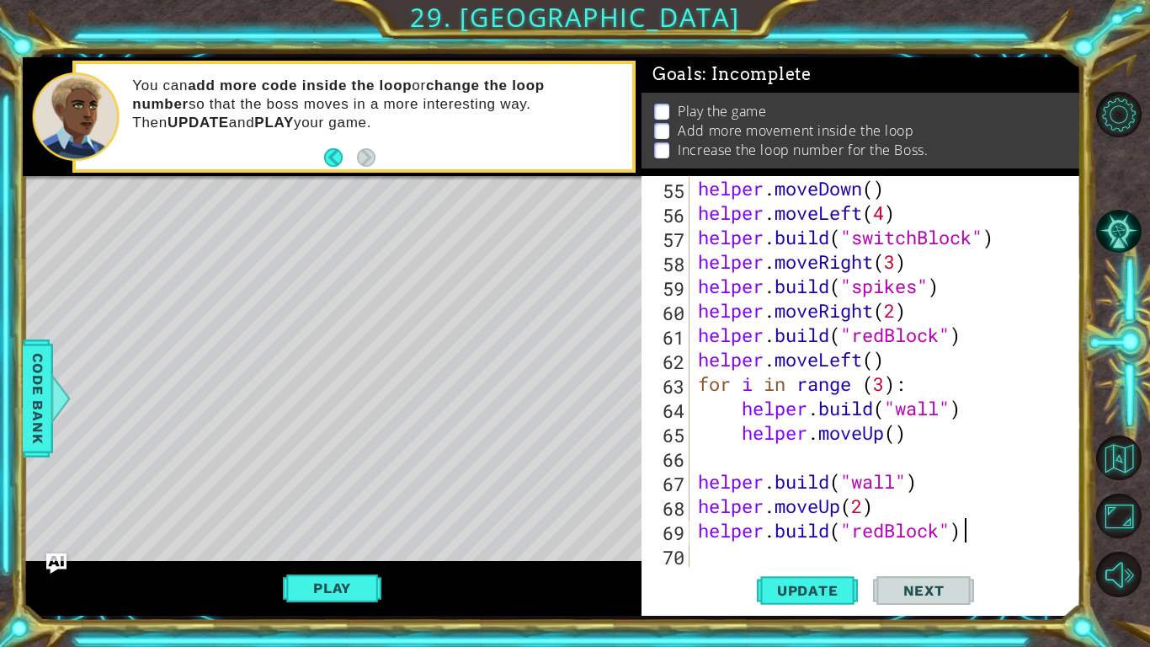
scroll to position [1367, 0]
type textarea "[DOMAIN_NAME]("redBlock")"
click at [822, 503] on span "Update" at bounding box center [807, 590] width 95 height 17
click at [333, 503] on button "Play" at bounding box center [332, 588] width 99 height 32
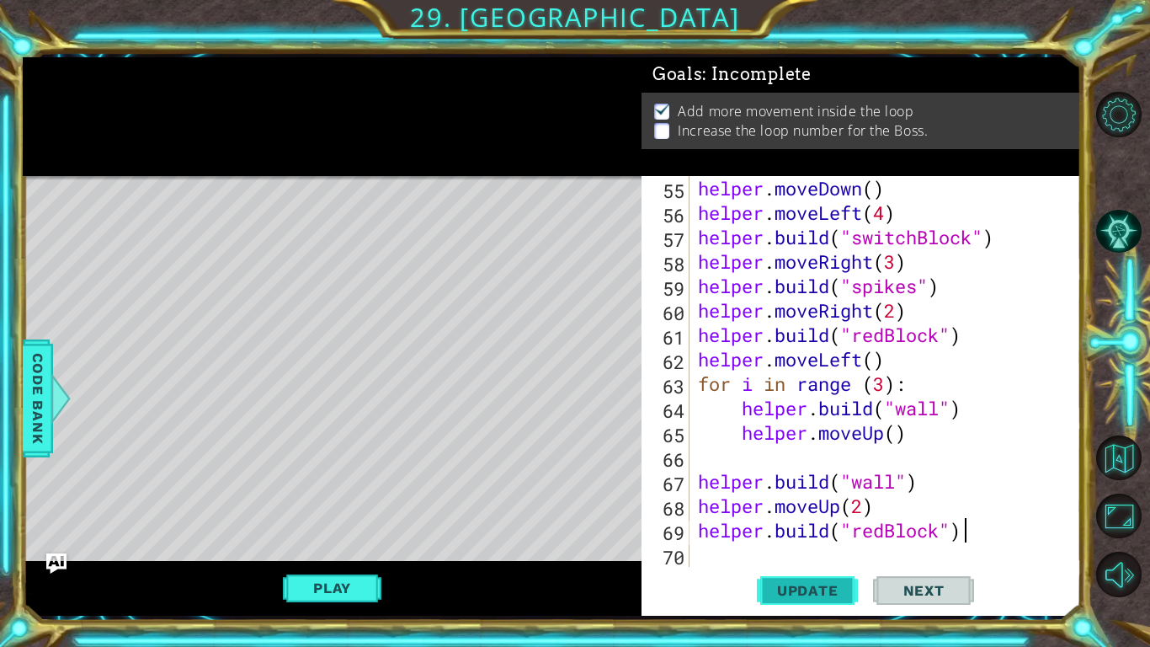
click at [812, 503] on span "Update" at bounding box center [807, 590] width 95 height 17
type textarea "[DOMAIN_NAME]("redBlock")"
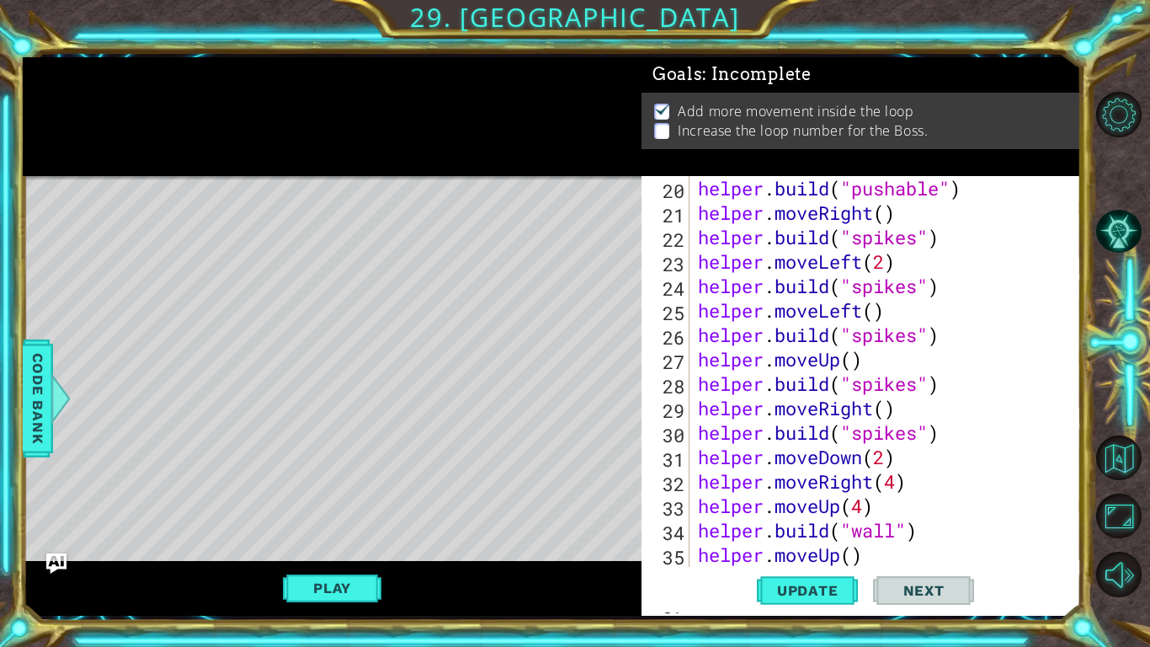
scroll to position [0, 0]
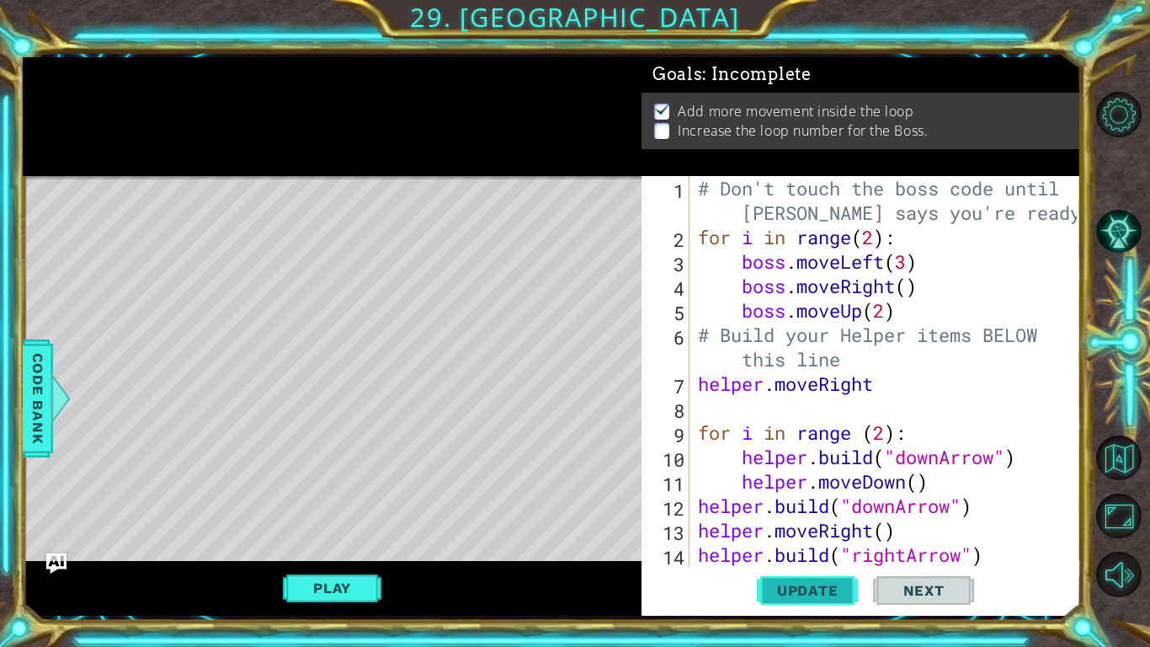
click at [807, 503] on span "Update" at bounding box center [807, 590] width 95 height 17
click at [368, 503] on button "Play" at bounding box center [332, 588] width 99 height 32
